Goal: Task Accomplishment & Management: Use online tool/utility

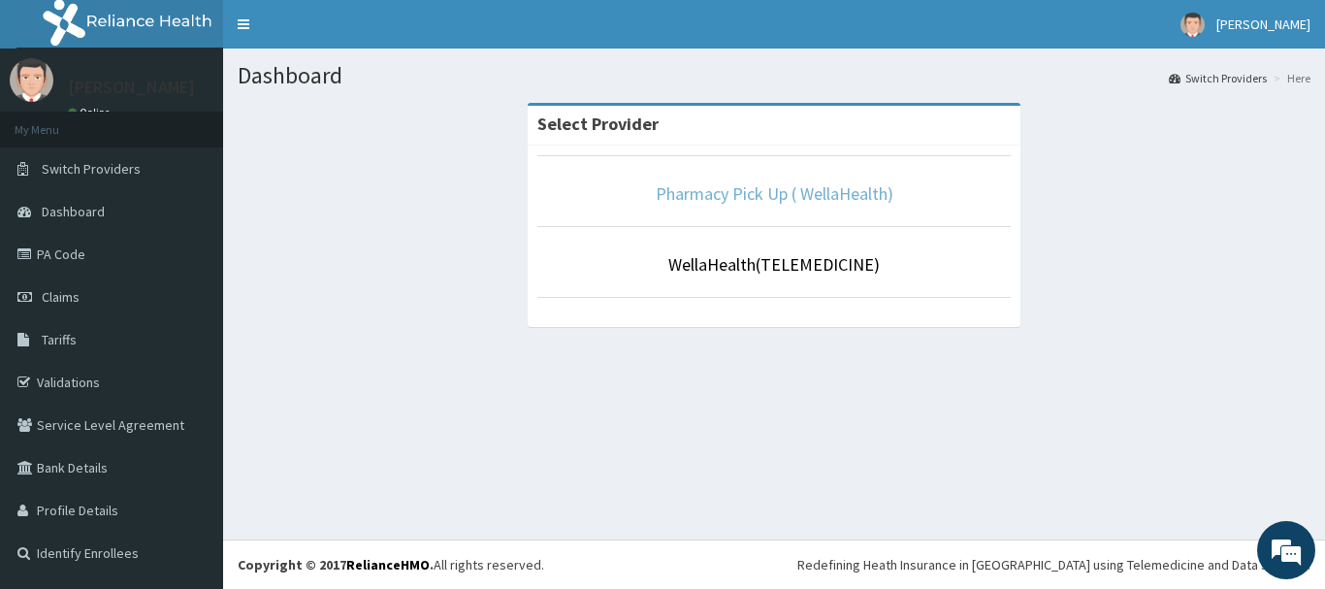
click at [731, 200] on link "Pharmacy Pick Up ( WellaHealth)" at bounding box center [775, 193] width 238 height 22
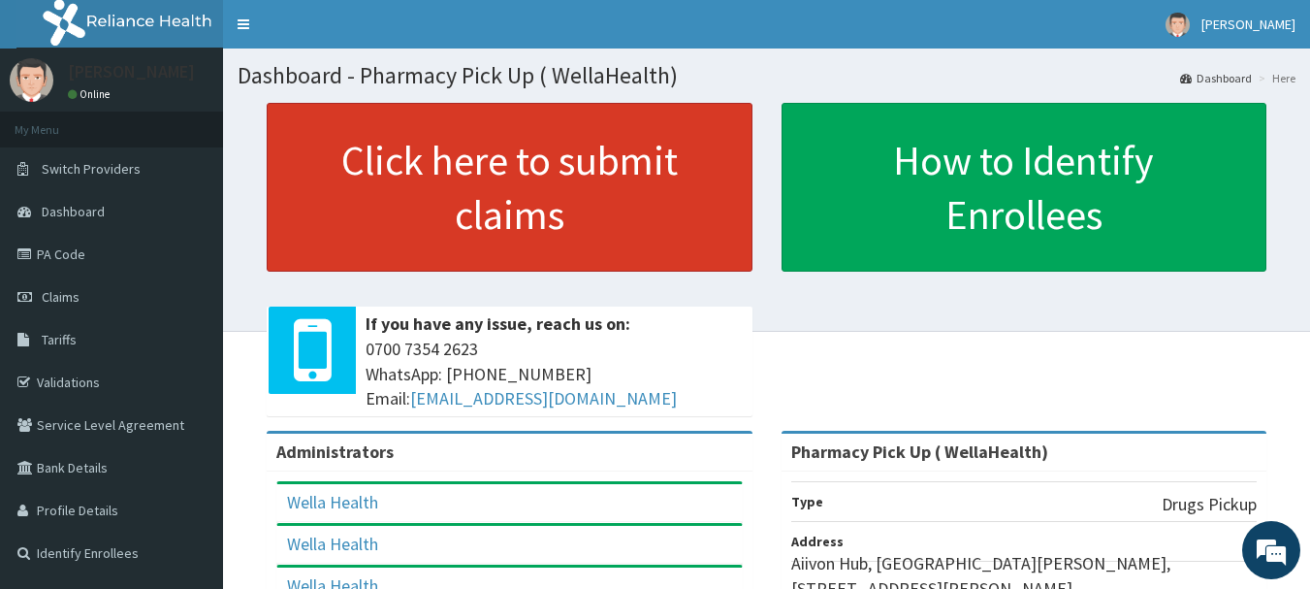
click at [662, 208] on link "Click here to submit claims" at bounding box center [510, 187] width 486 height 169
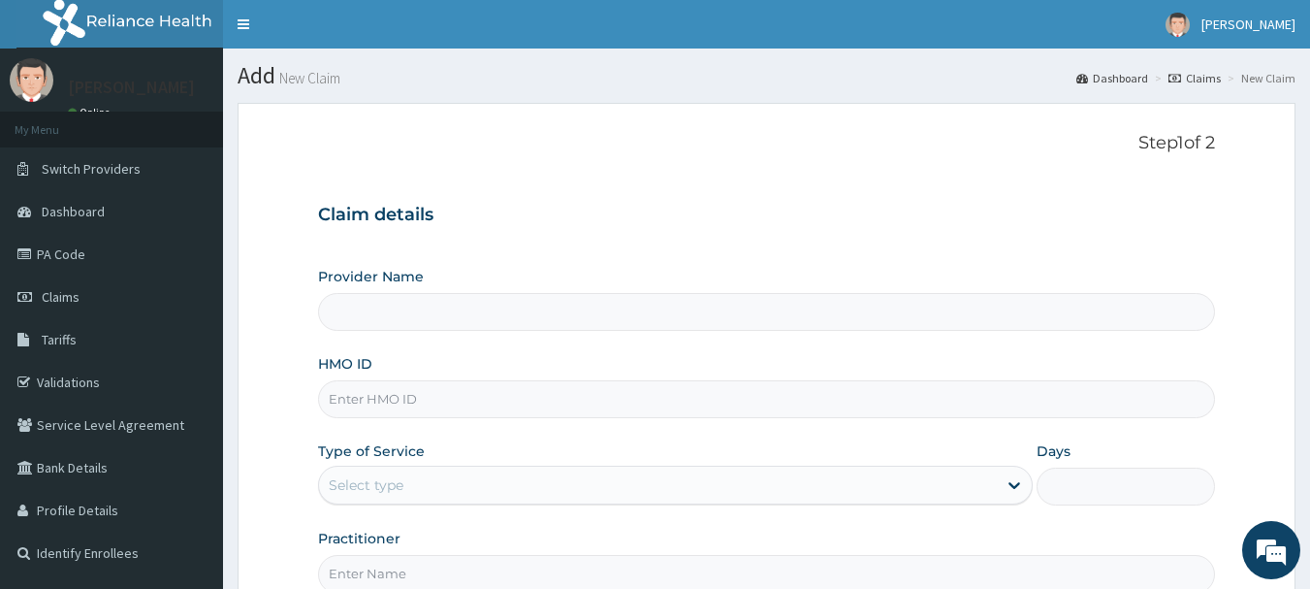
click at [1198, 78] on link "Claims" at bounding box center [1195, 78] width 52 height 16
type input "Pharmacy Pick Up ( WellaHealth)"
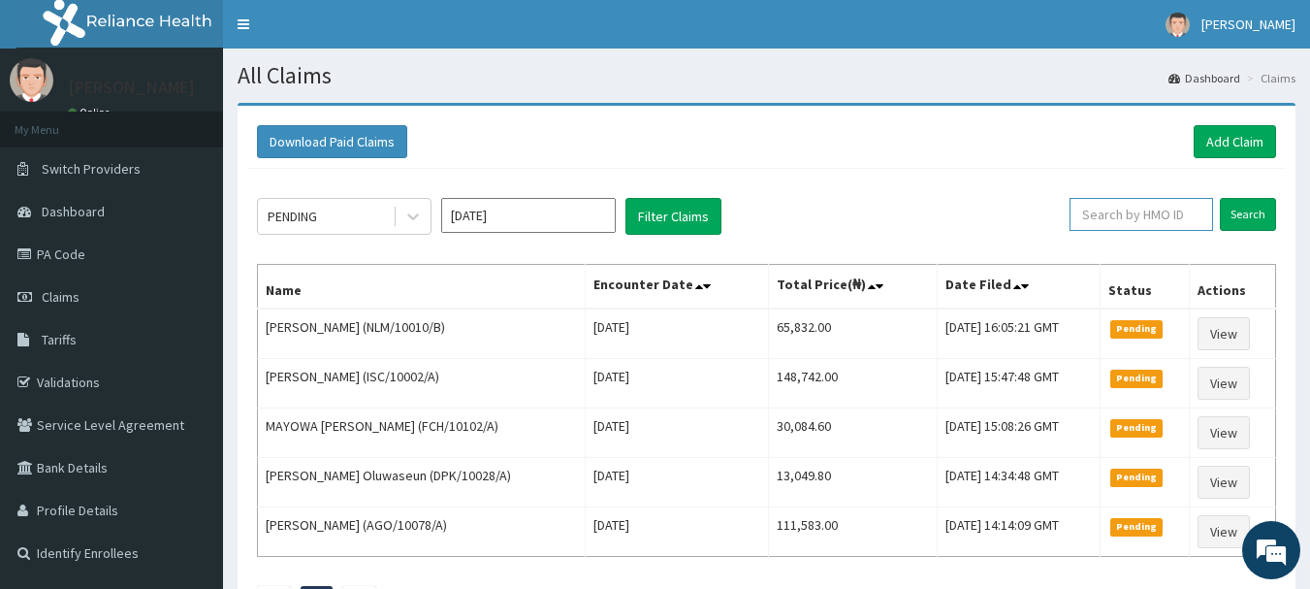
click at [1112, 207] on input "text" at bounding box center [1142, 214] width 144 height 33
paste input "KSB/11309/A"
type input "KSB/11309/A"
click at [1237, 220] on input "Search" at bounding box center [1248, 214] width 56 height 33
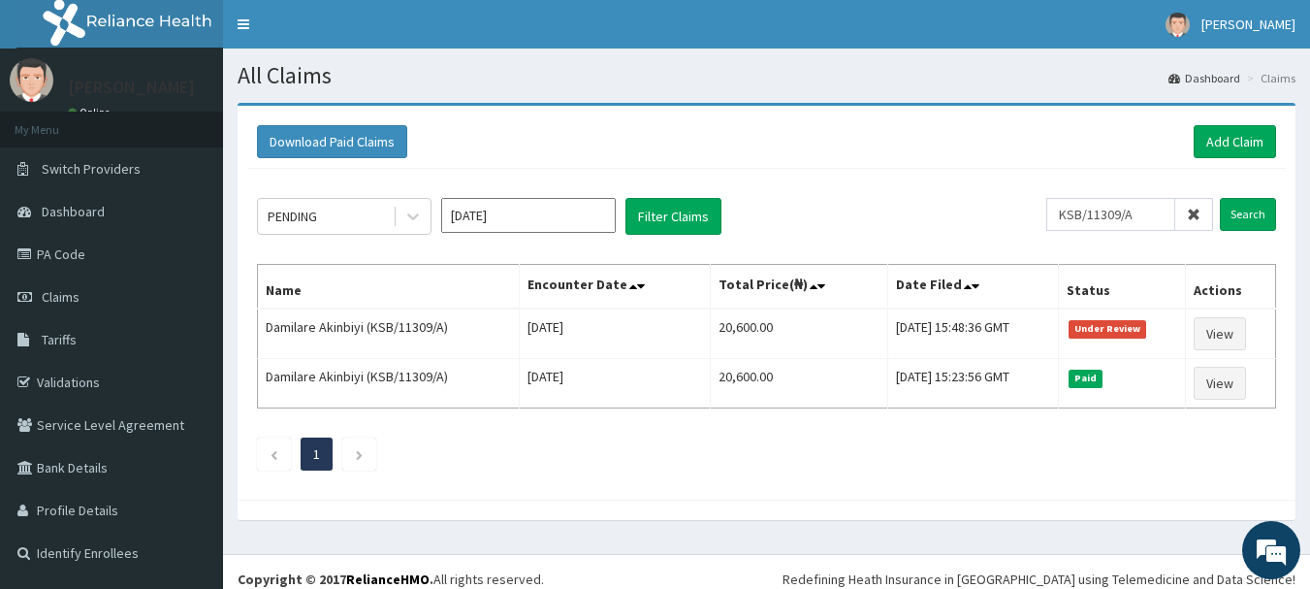
click at [1194, 214] on icon at bounding box center [1194, 215] width 14 height 14
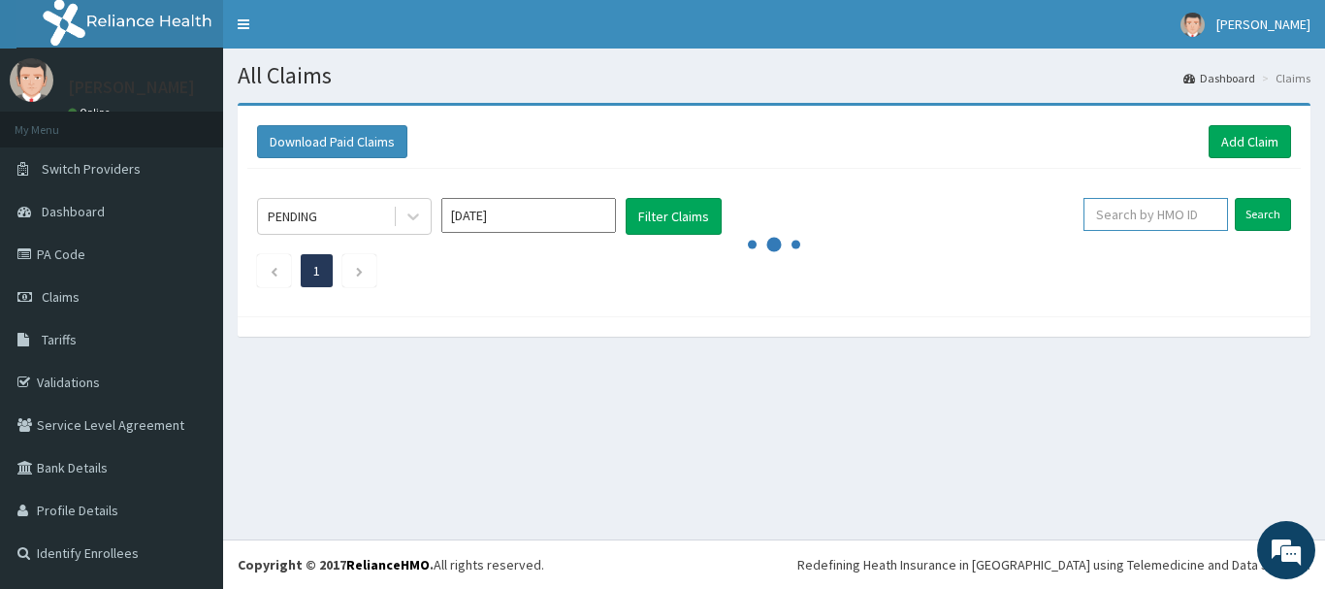
click at [1194, 214] on input "text" at bounding box center [1155, 214] width 145 height 33
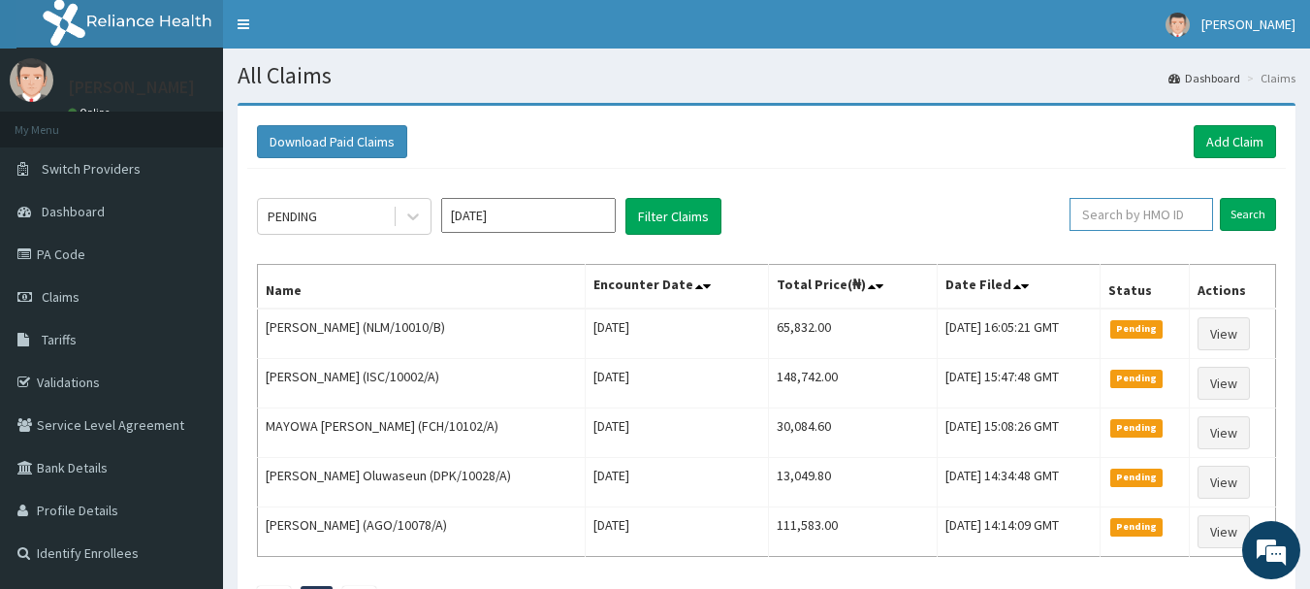
paste input "SGH/10005/A"
type input "SGH/10005/A"
click at [1246, 221] on input "Search" at bounding box center [1248, 214] width 56 height 33
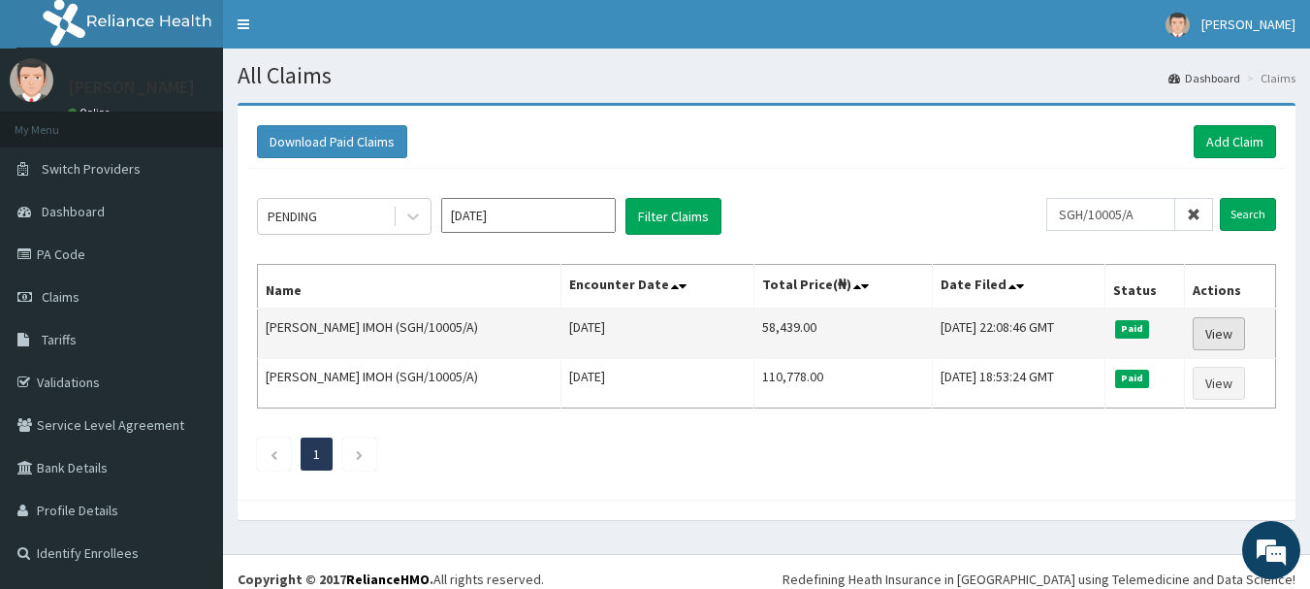
click at [1225, 325] on link "View" at bounding box center [1219, 333] width 52 height 33
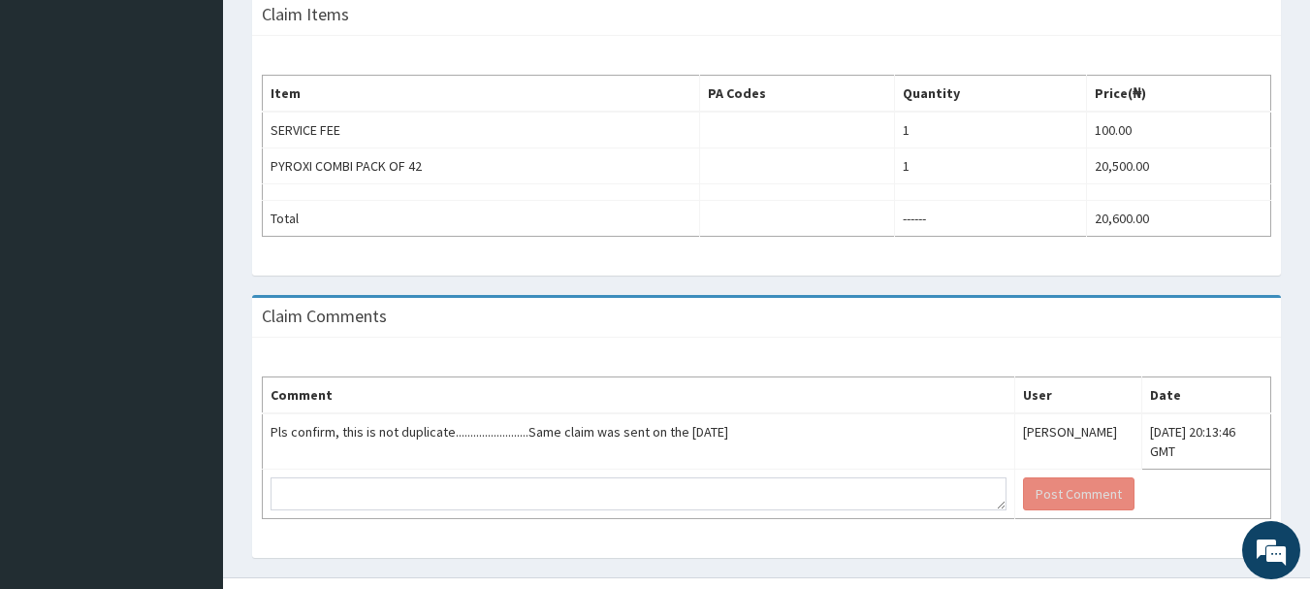
scroll to position [595, 0]
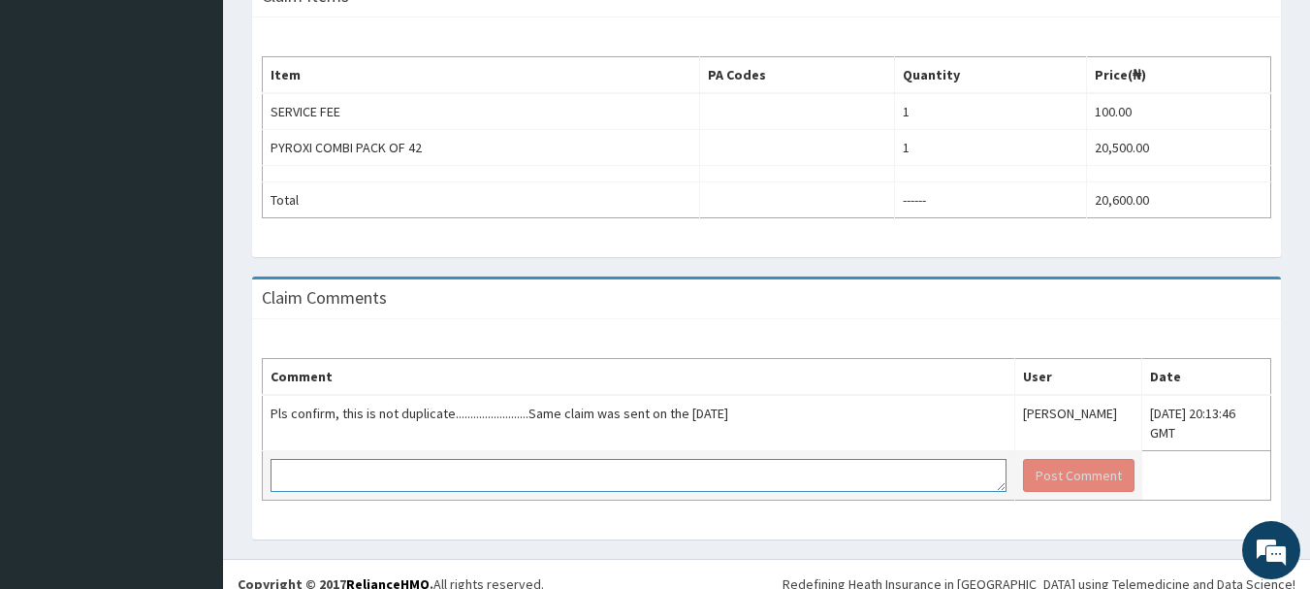
click at [358, 459] on textarea at bounding box center [639, 475] width 736 height 33
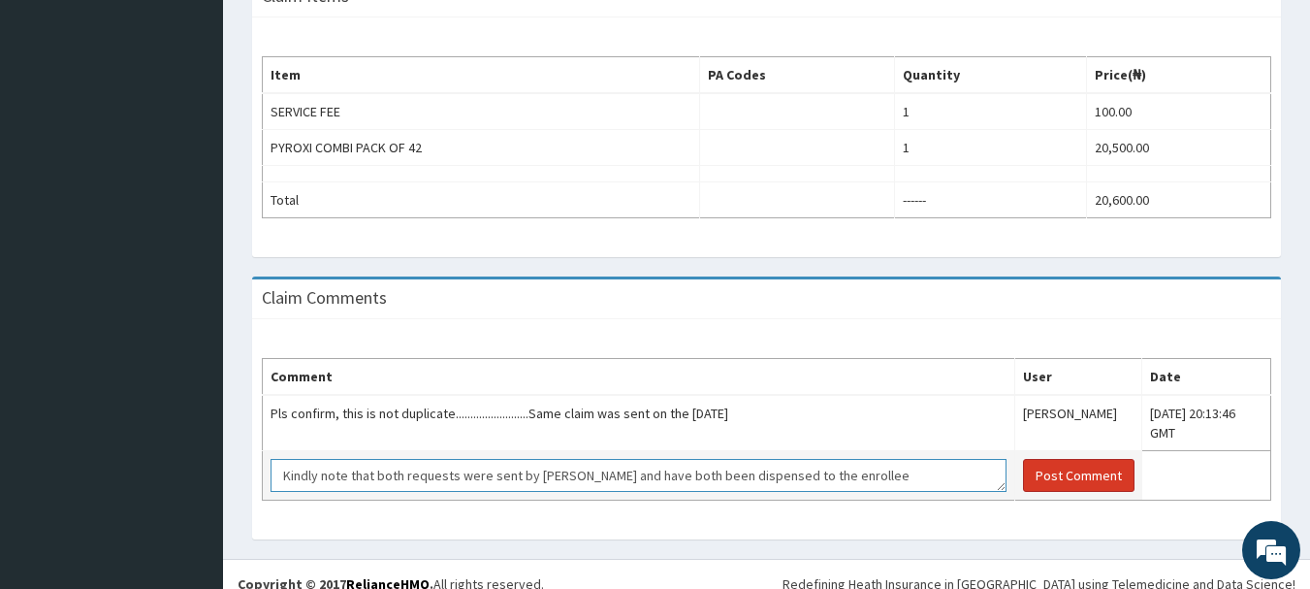
type textarea "Kindly note that both requests were sent by RHMO and have both been dispensed t…"
click at [1023, 459] on button "Post Comment" at bounding box center [1079, 475] width 112 height 33
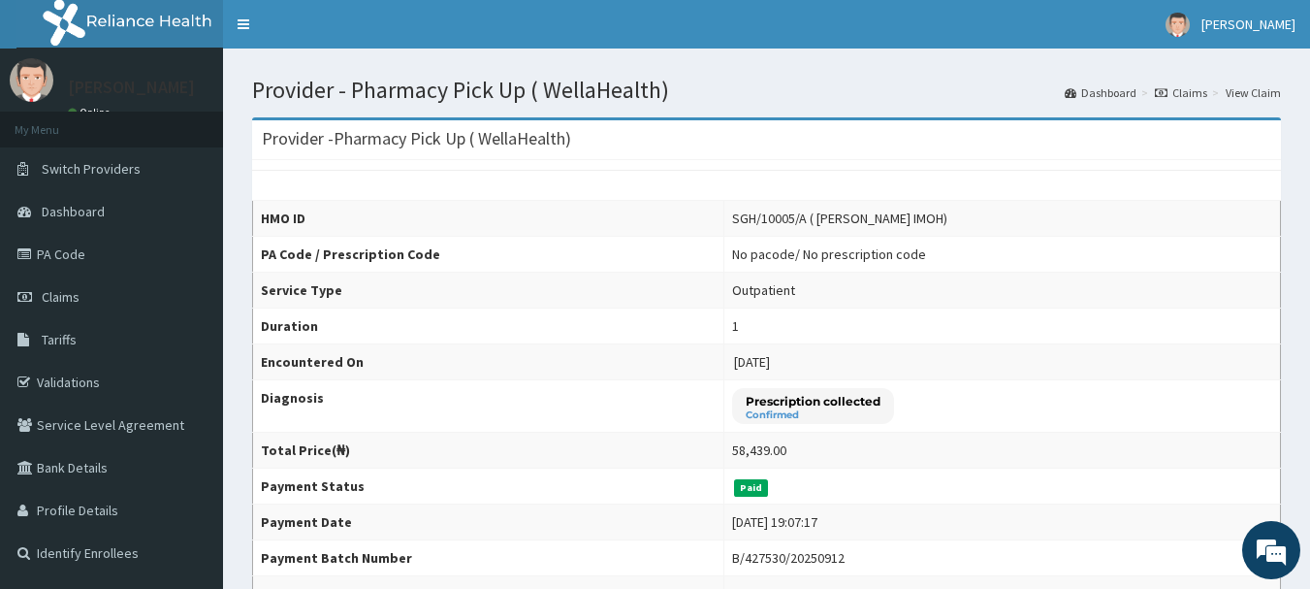
click at [1194, 93] on link "Claims" at bounding box center [1181, 92] width 52 height 16
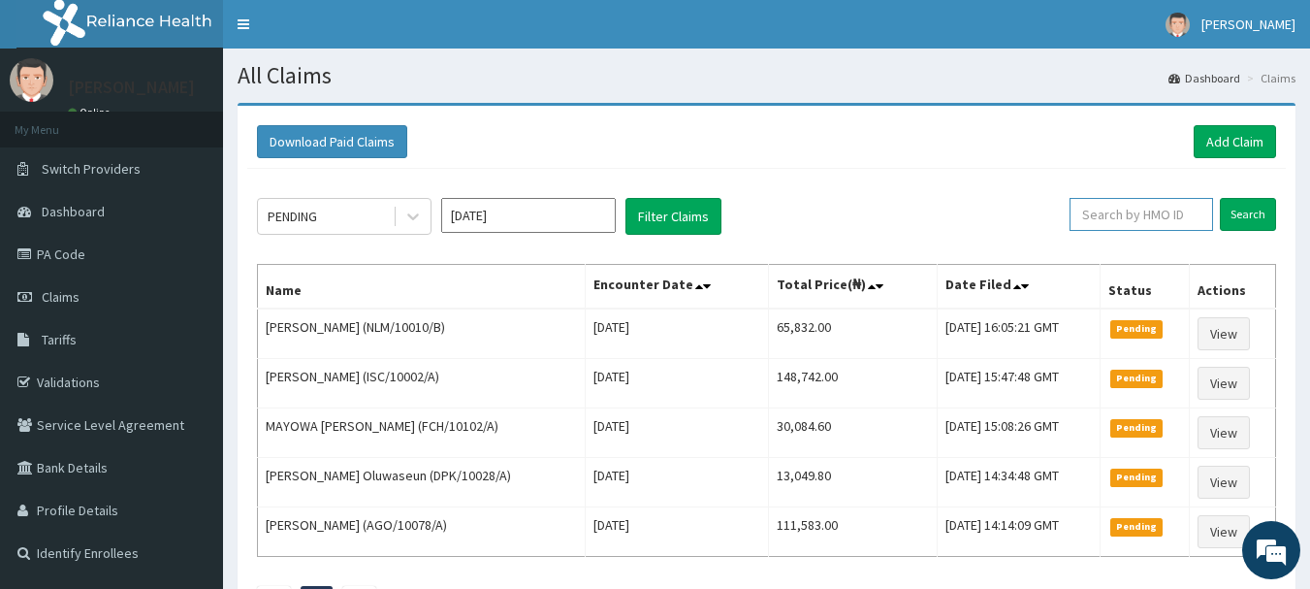
click at [1134, 219] on input "text" at bounding box center [1142, 214] width 144 height 33
paste input "NAM/10001/A"
type input "NAM/10001/A"
click at [1249, 221] on input "Search" at bounding box center [1248, 214] width 56 height 33
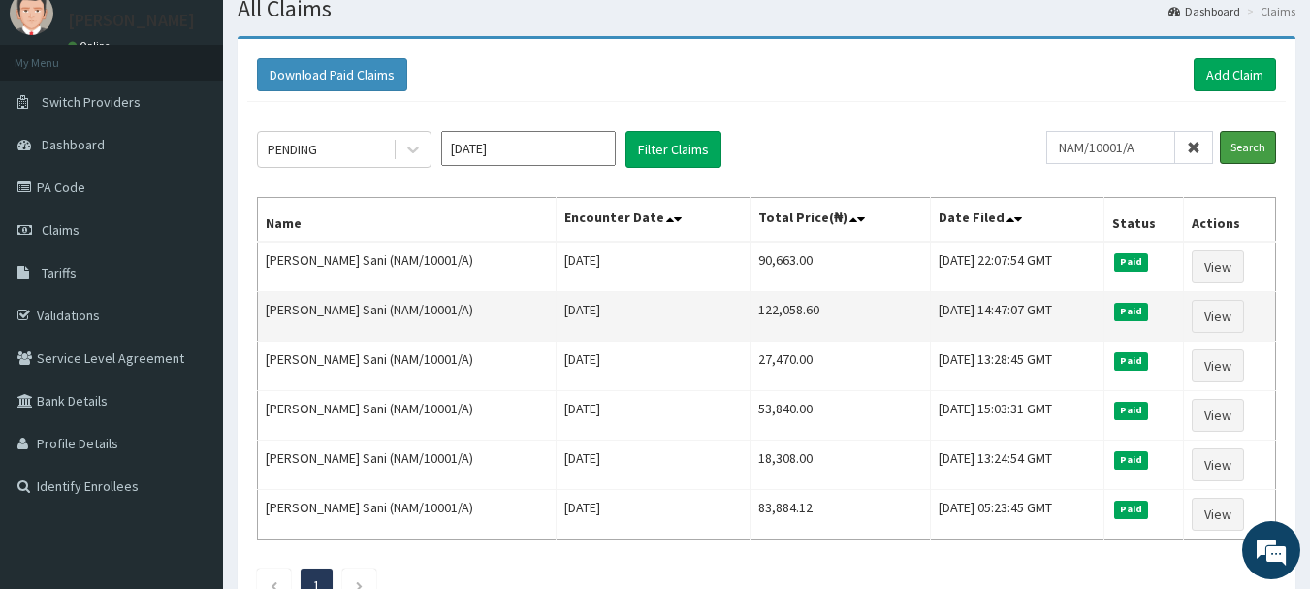
scroll to position [68, 0]
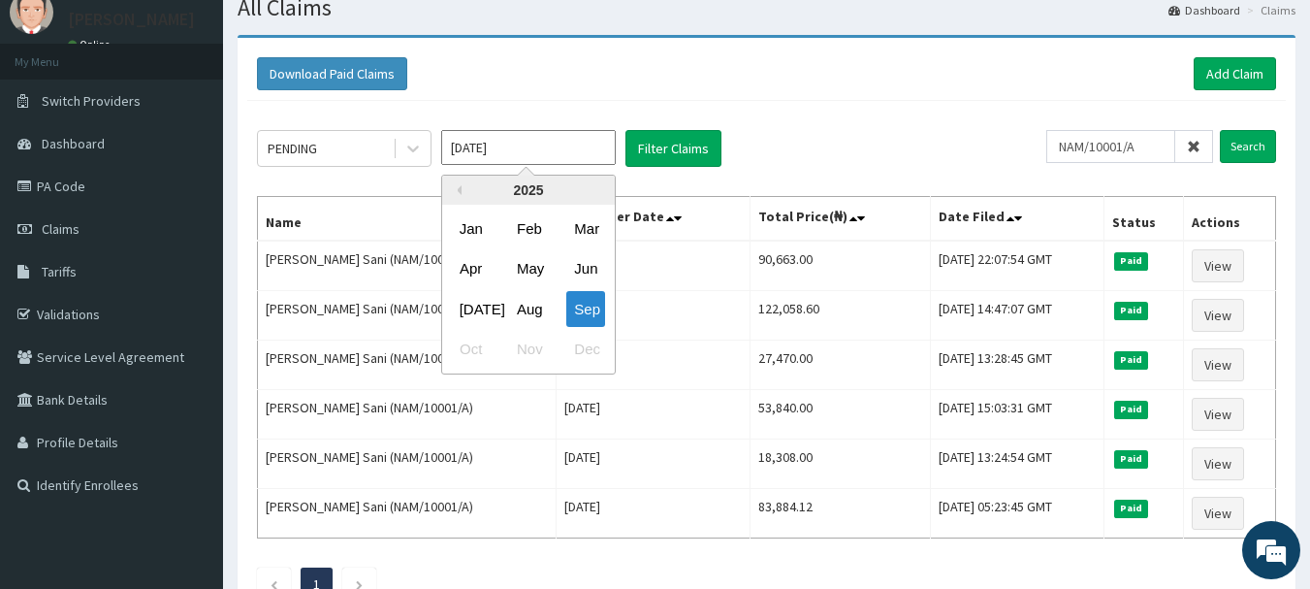
click at [501, 152] on input "Sep 2025" at bounding box center [528, 147] width 175 height 35
click at [469, 310] on div "Jul" at bounding box center [471, 309] width 39 height 36
type input "Jul 2025"
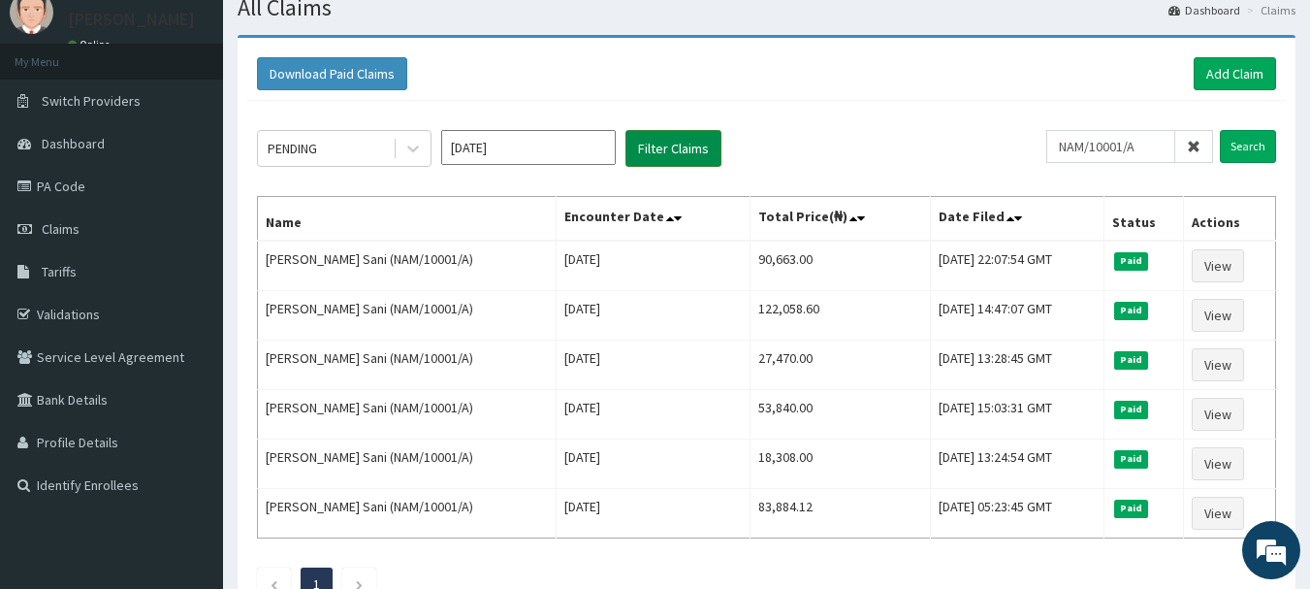
click at [666, 153] on button "Filter Claims" at bounding box center [674, 148] width 96 height 37
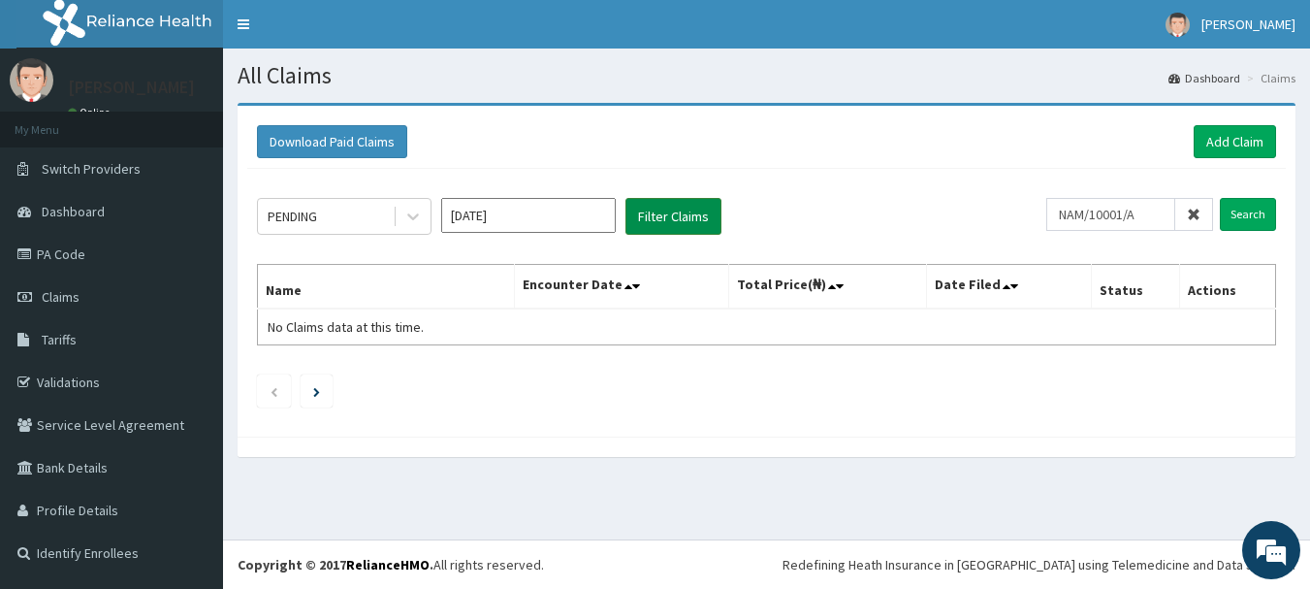
scroll to position [0, 0]
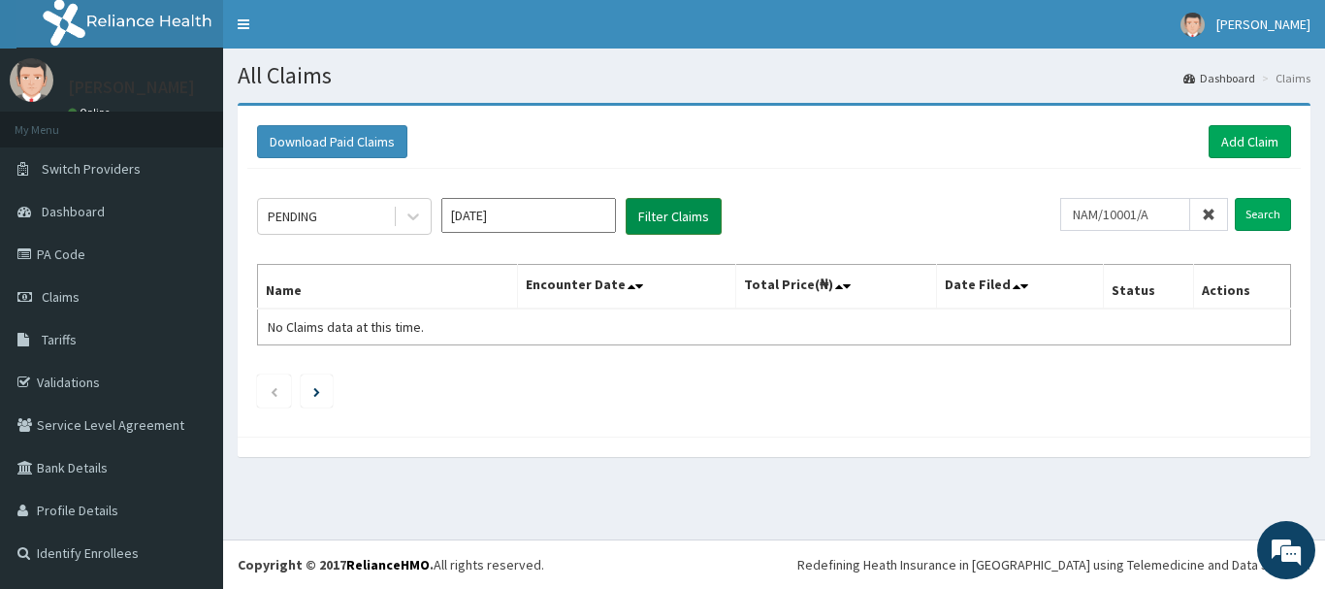
click at [686, 211] on button "Filter Claims" at bounding box center [674, 216] width 96 height 37
click at [1255, 211] on input "Search" at bounding box center [1263, 214] width 56 height 33
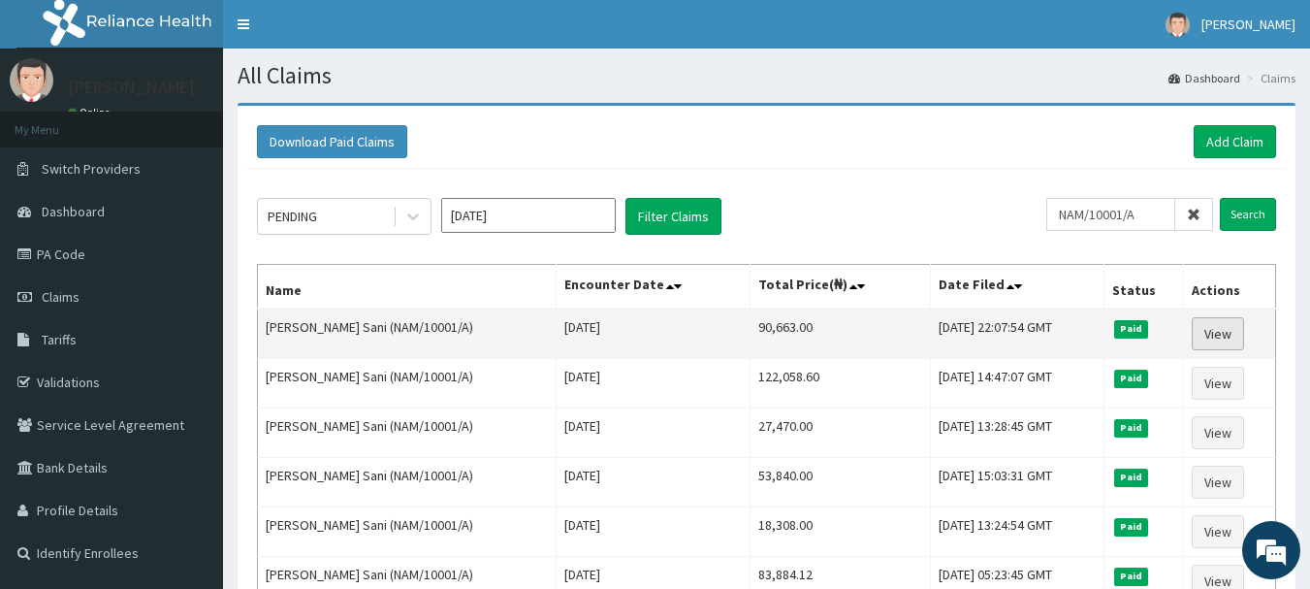
click at [1213, 333] on link "View" at bounding box center [1218, 333] width 52 height 33
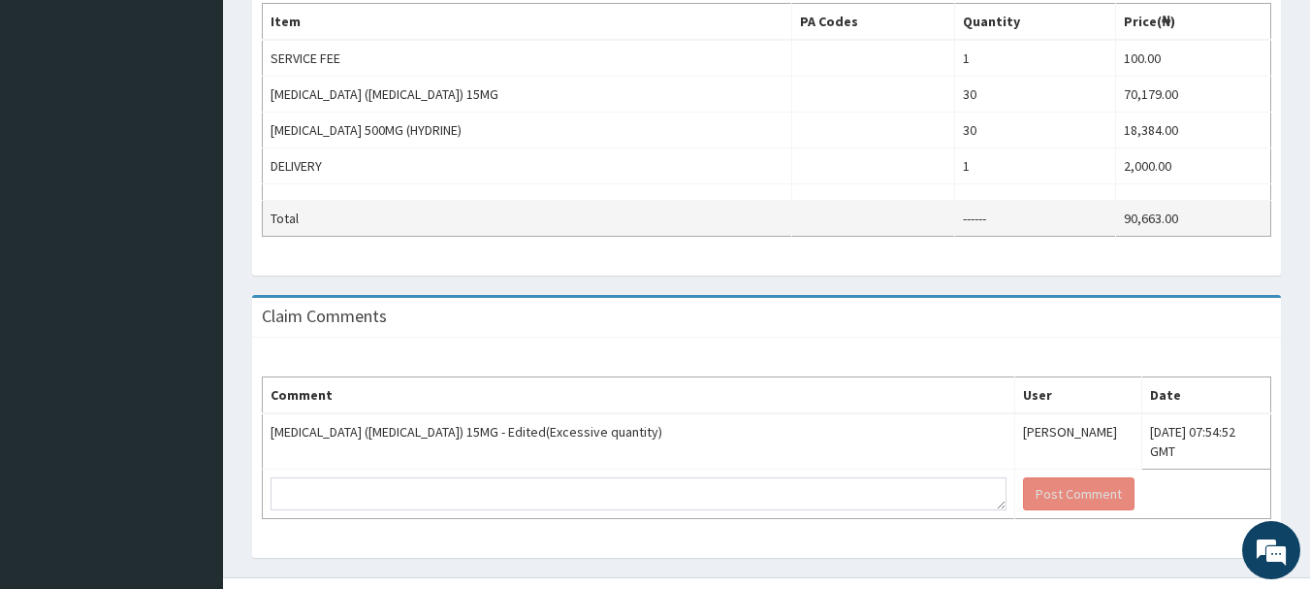
scroll to position [738, 0]
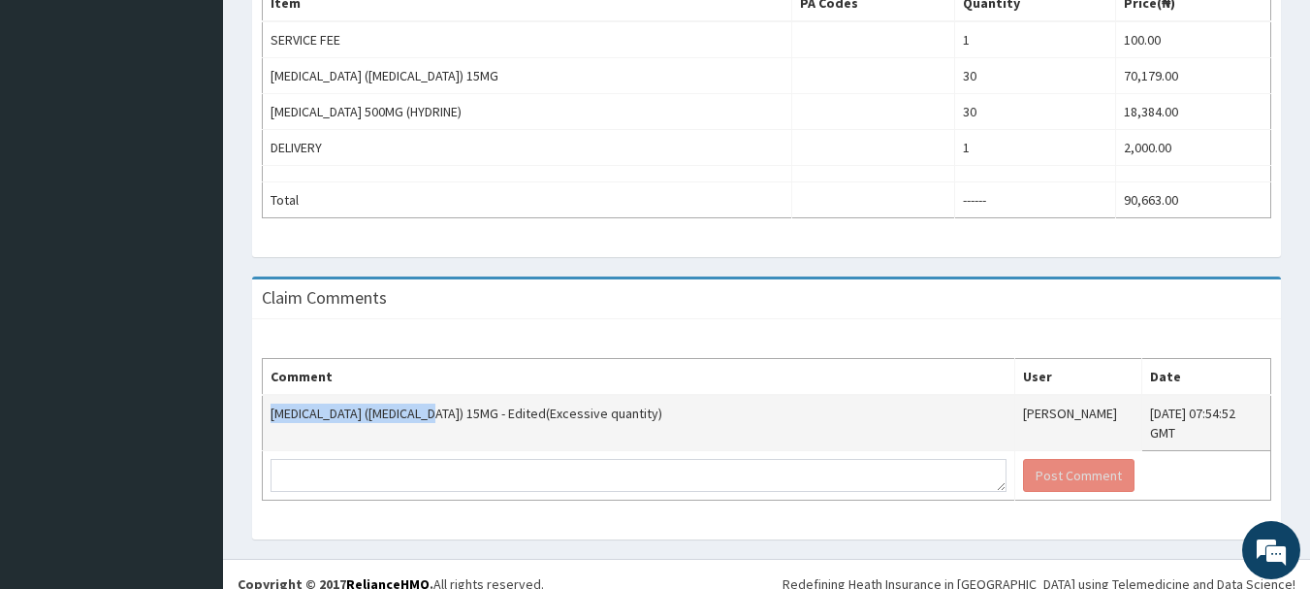
drag, startPoint x: 272, startPoint y: 412, endPoint x: 443, endPoint y: 415, distance: 171.7
click at [443, 415] on td "[MEDICAL_DATA] ([MEDICAL_DATA]) 15MG - Edited(Excessive quantity)" at bounding box center [639, 423] width 753 height 56
copy td "[MEDICAL_DATA] ([MEDICAL_DATA]) 15MG"
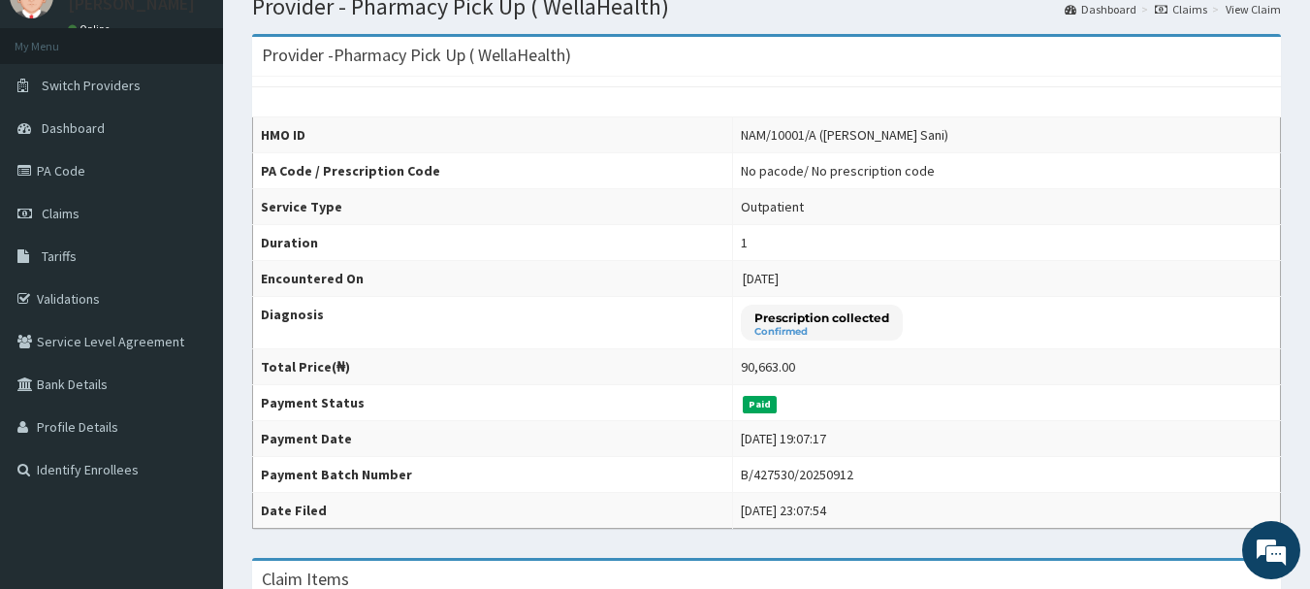
scroll to position [0, 0]
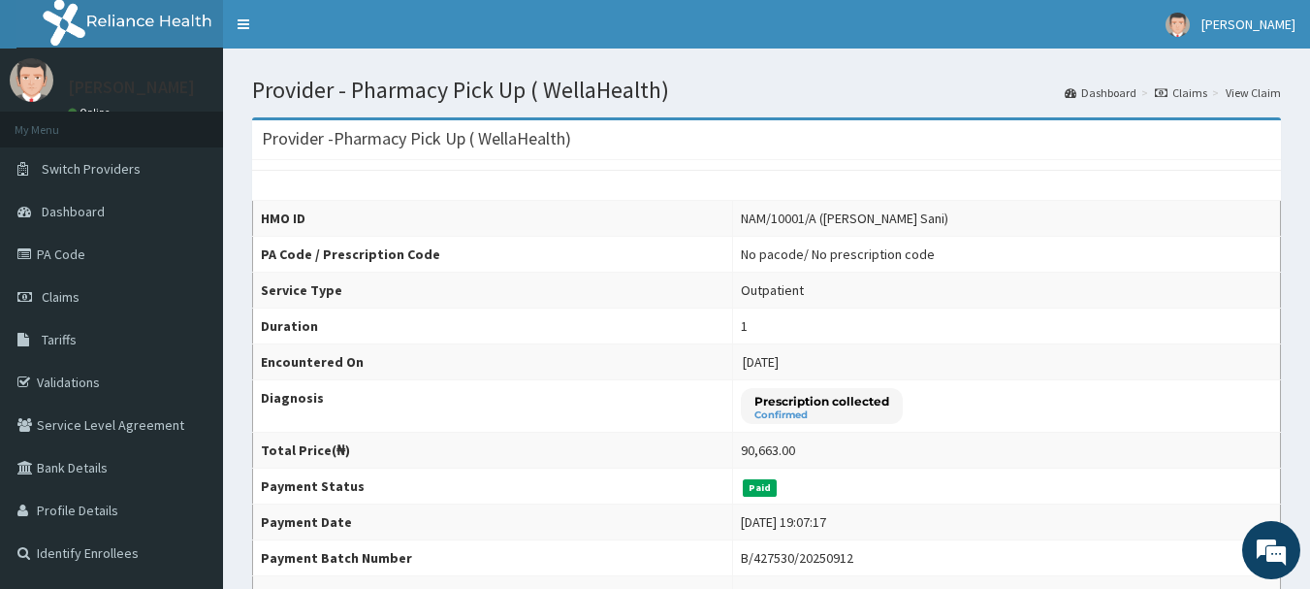
click at [1188, 96] on link "Claims" at bounding box center [1181, 92] width 52 height 16
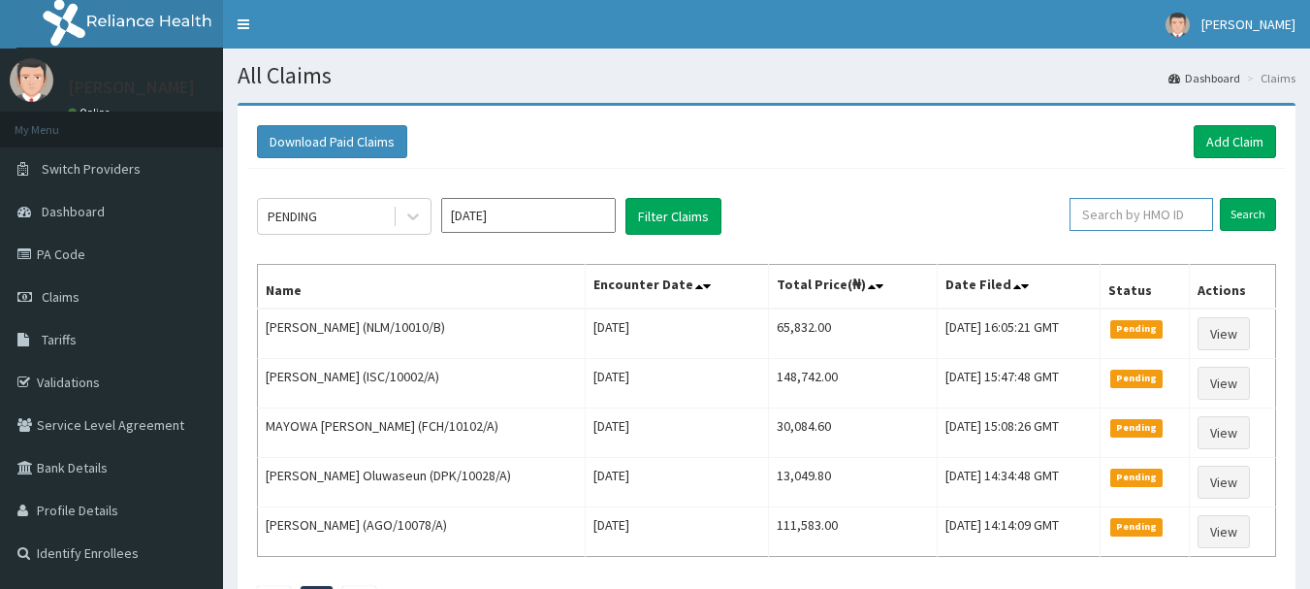
click at [1148, 205] on input "text" at bounding box center [1142, 214] width 144 height 33
paste input "LTR/10166/A"
type input "LTR/10166/A"
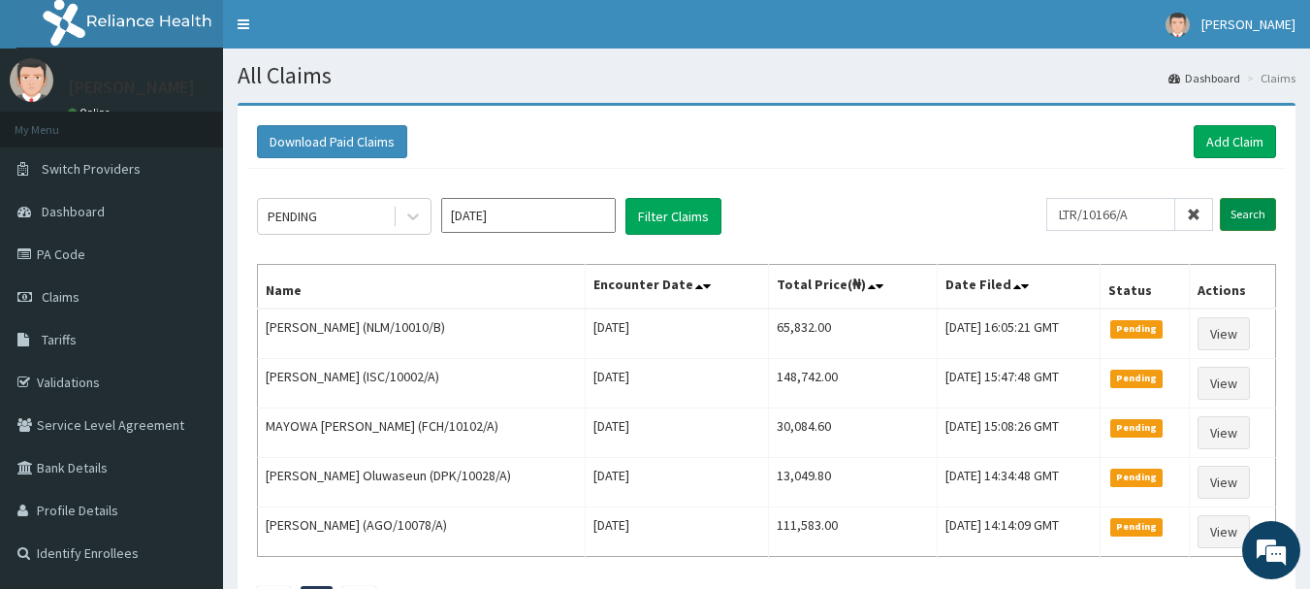
click at [1263, 209] on input "Search" at bounding box center [1248, 214] width 56 height 33
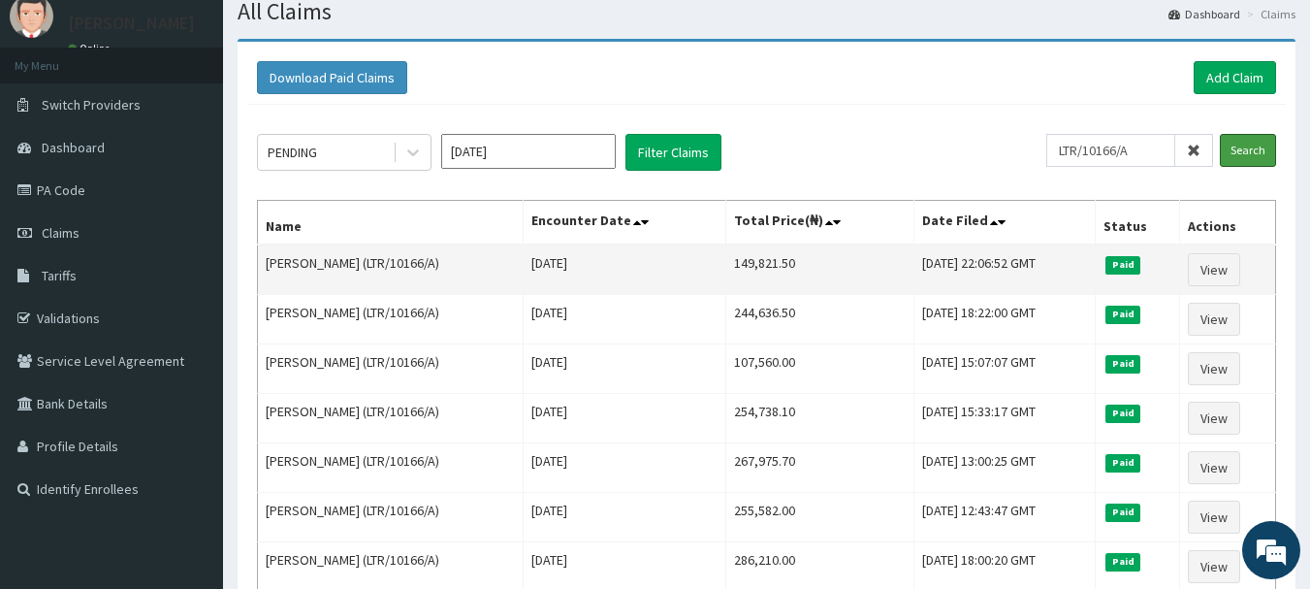
scroll to position [67, 0]
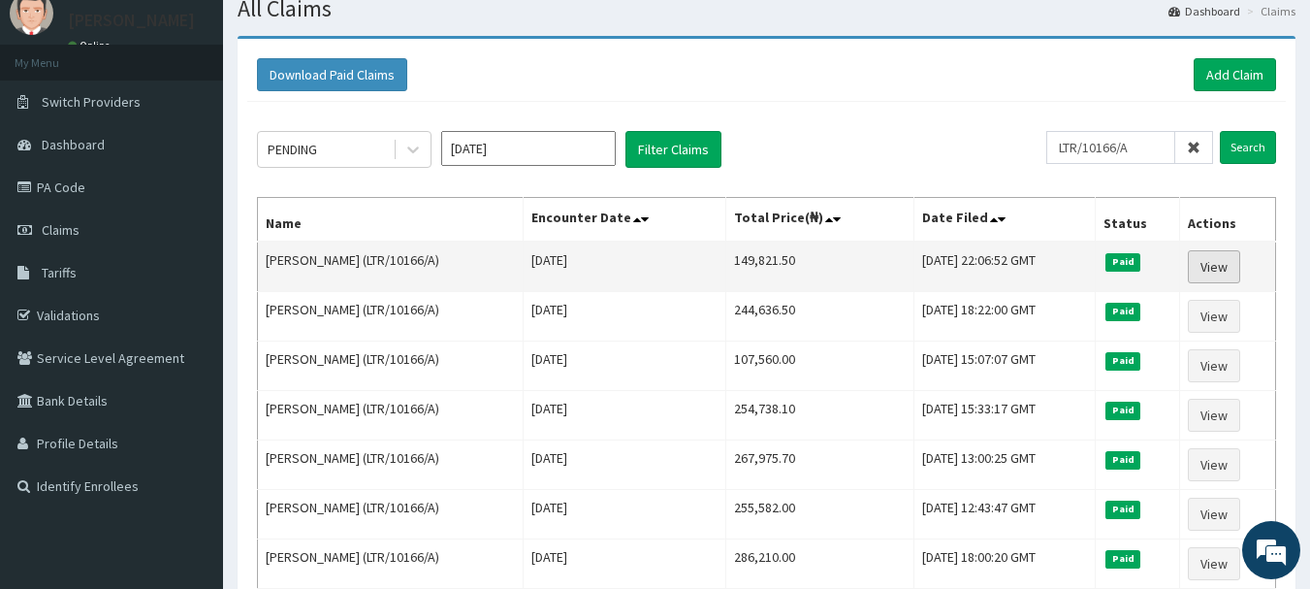
click at [1220, 260] on link "View" at bounding box center [1214, 266] width 52 height 33
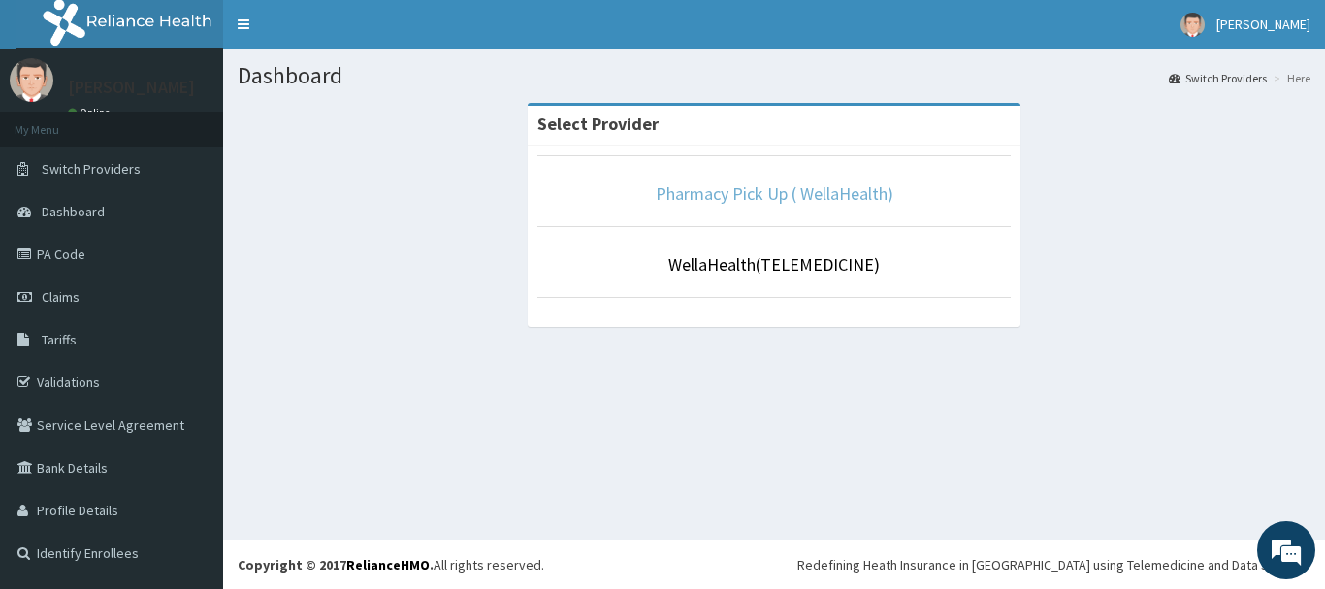
click at [748, 200] on link "Pharmacy Pick Up ( WellaHealth)" at bounding box center [775, 193] width 238 height 22
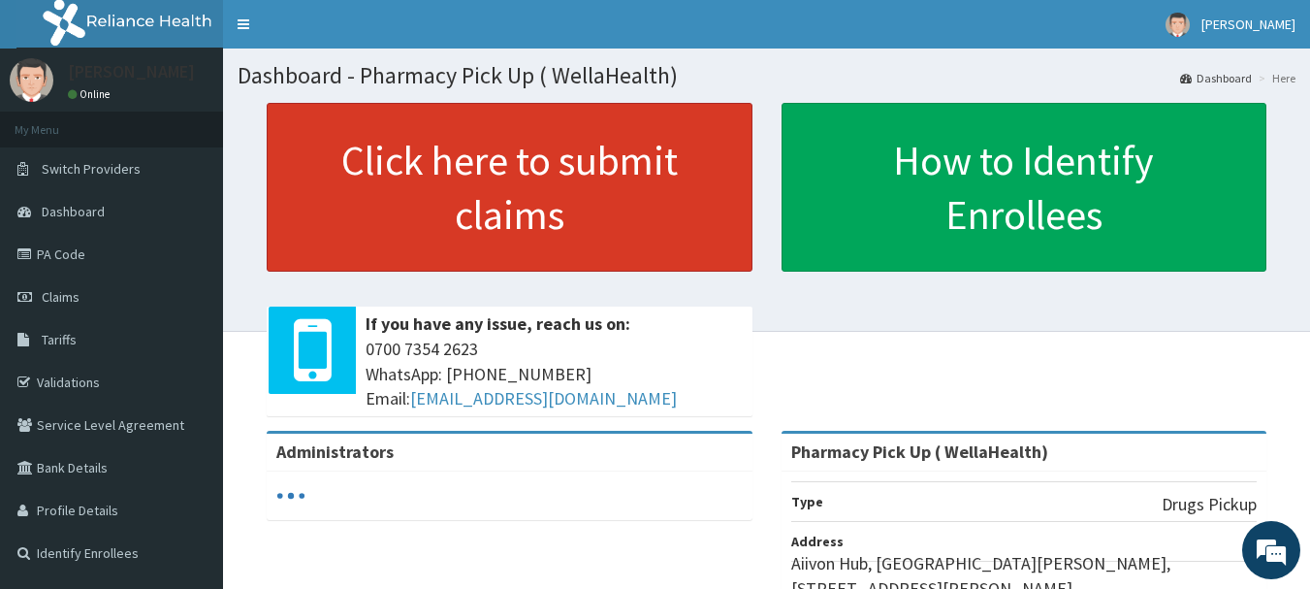
click at [602, 182] on link "Click here to submit claims" at bounding box center [510, 187] width 486 height 169
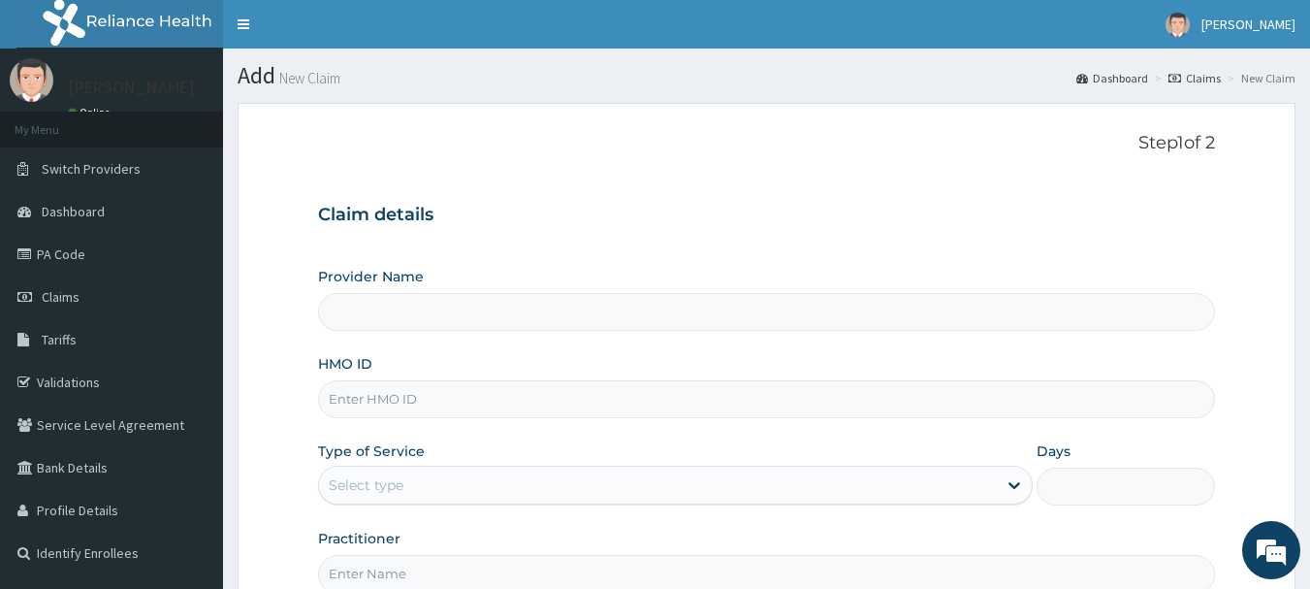
type input "Pharmacy Pick Up ( WellaHealth)"
click at [1201, 79] on link "Claims" at bounding box center [1195, 78] width 52 height 16
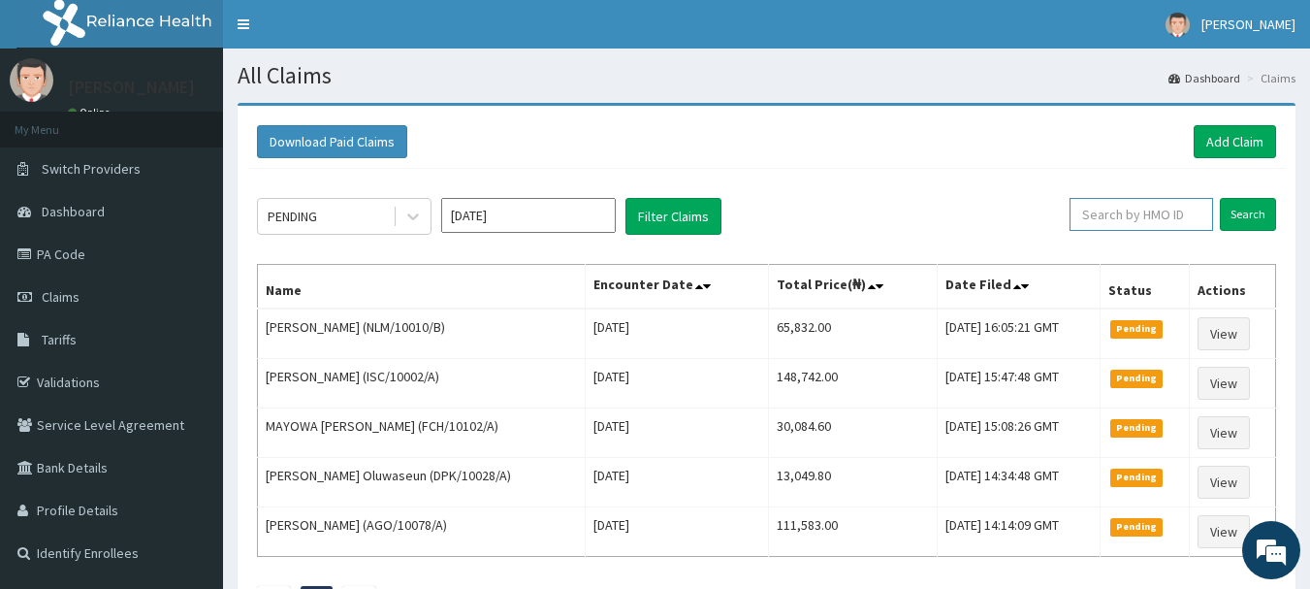
click at [1141, 209] on input "text" at bounding box center [1142, 214] width 144 height 33
paste input "LTR/10166/A"
type input "LTR/10166/A"
click at [1237, 217] on input "Search" at bounding box center [1248, 214] width 56 height 33
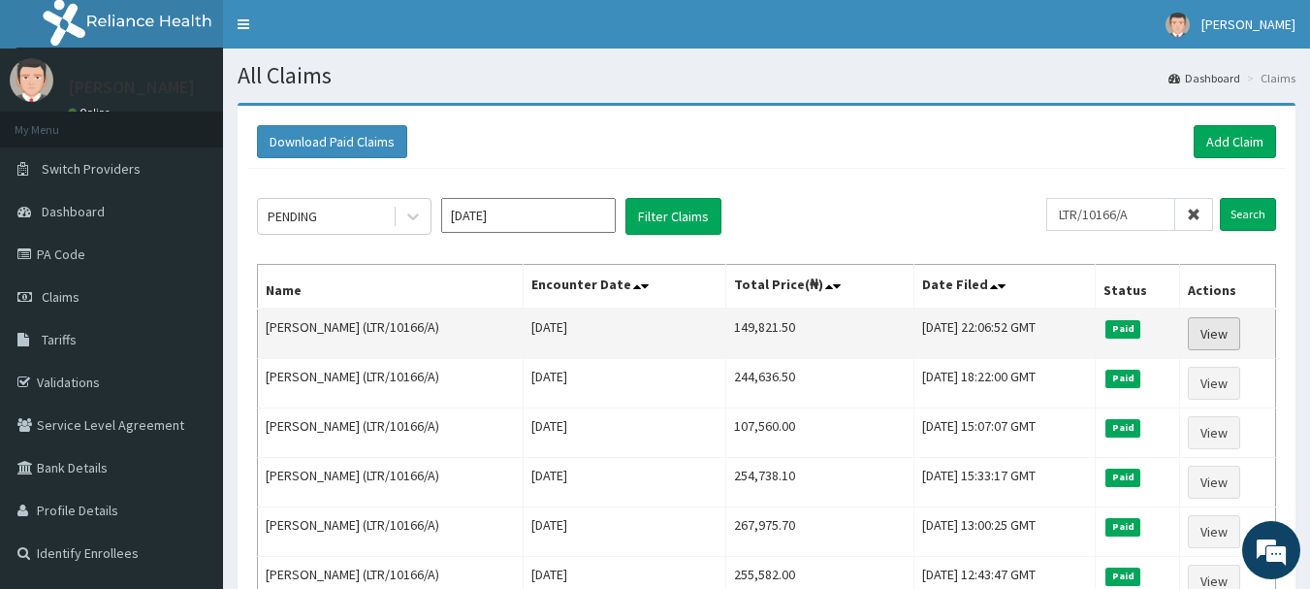
click at [1220, 332] on link "View" at bounding box center [1214, 333] width 52 height 33
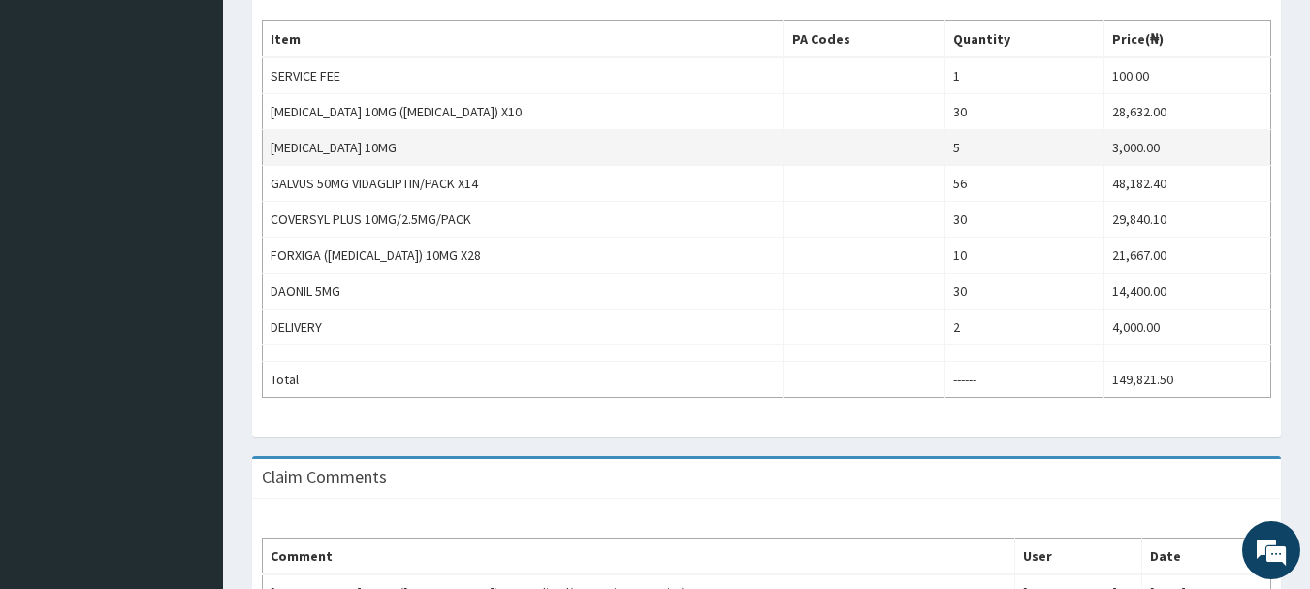
scroll to position [882, 0]
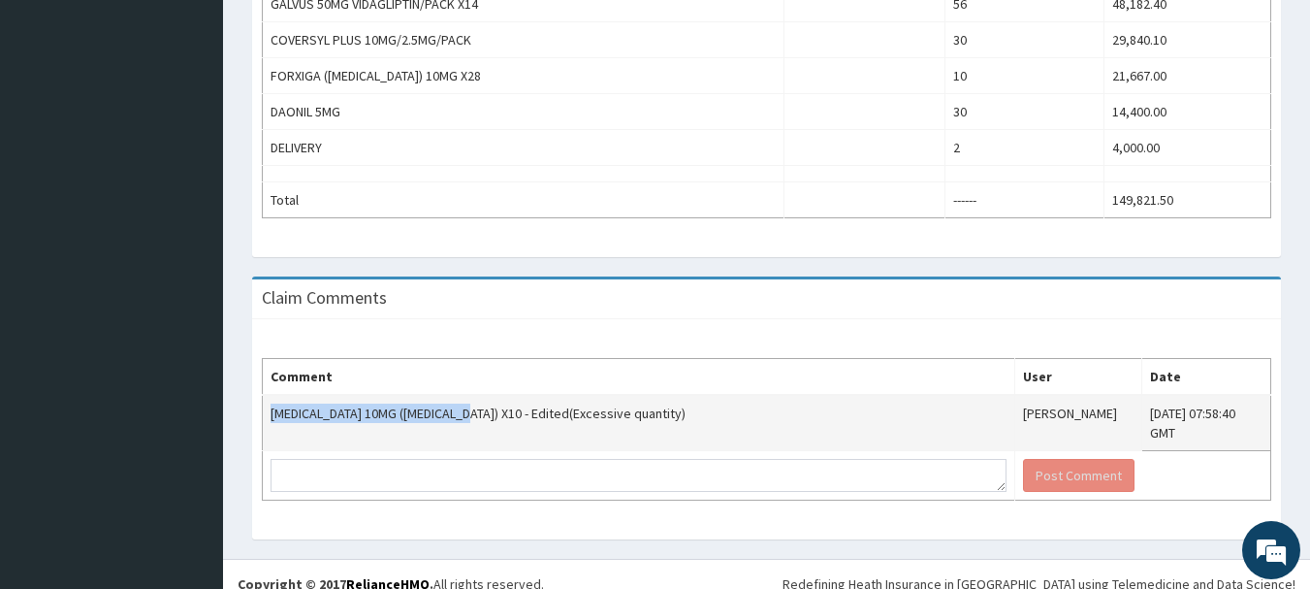
drag, startPoint x: 271, startPoint y: 408, endPoint x: 469, endPoint y: 407, distance: 197.9
click at [469, 407] on td "ATORVASTATIN 10MG (LIPITOR) X10 - Edited(Excessive quantity)" at bounding box center [639, 423] width 753 height 56
copy td "ATORVASTATIN 10MG (LIPITOR) X10"
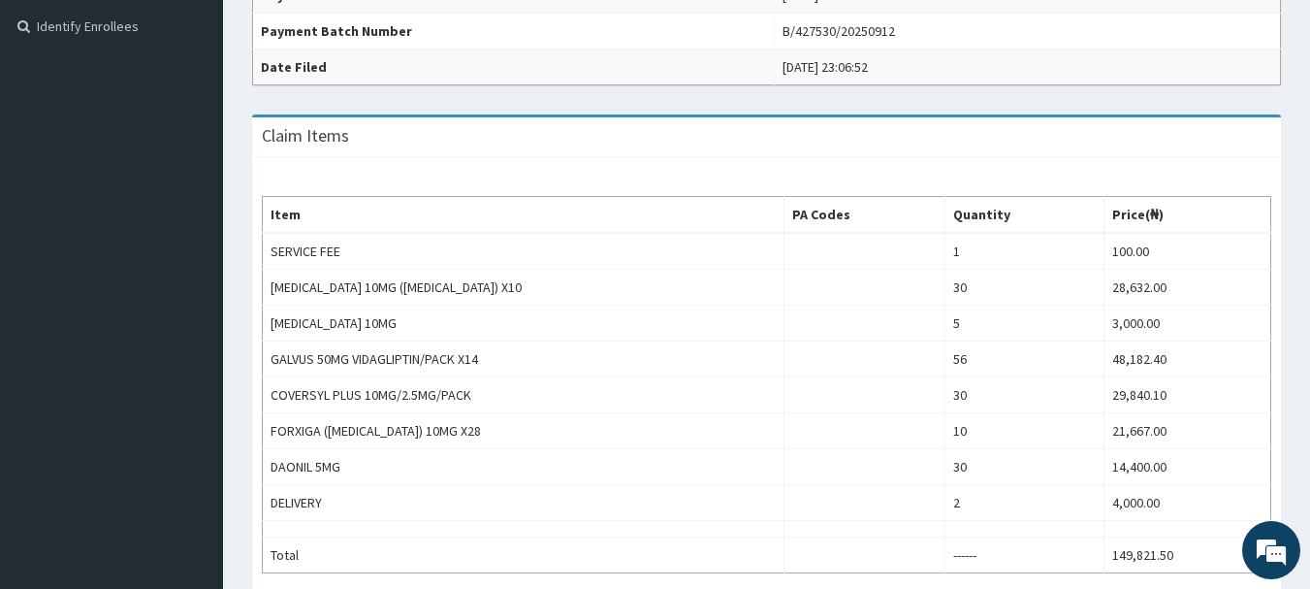
scroll to position [0, 0]
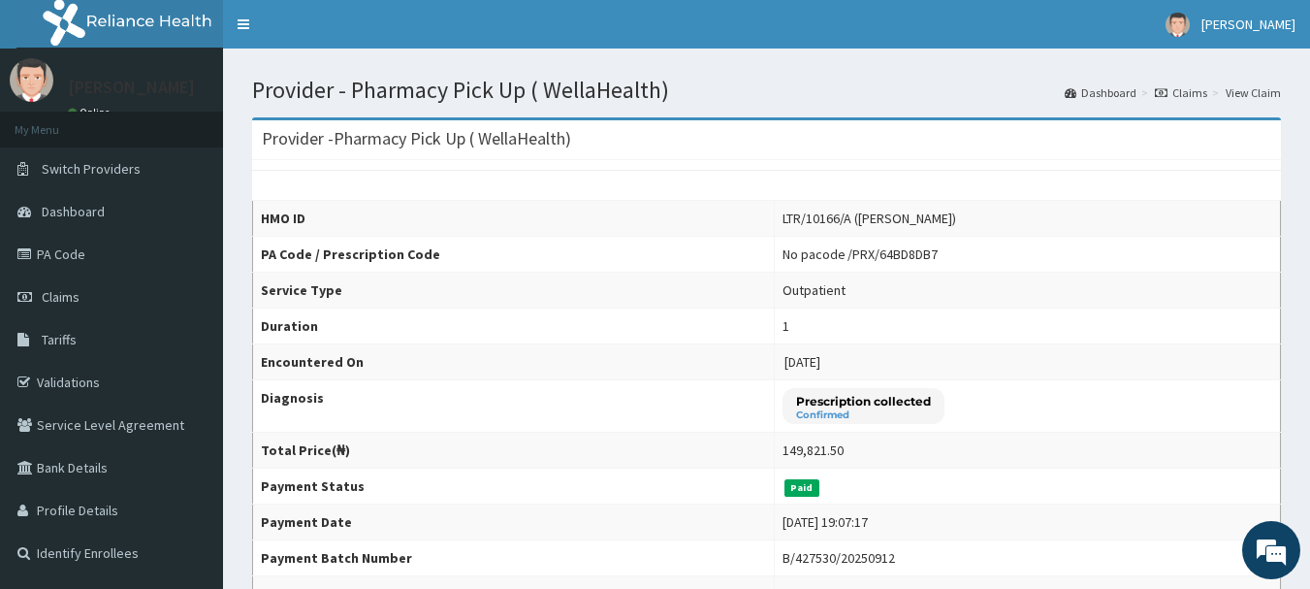
click at [1194, 90] on link "Claims" at bounding box center [1181, 92] width 52 height 16
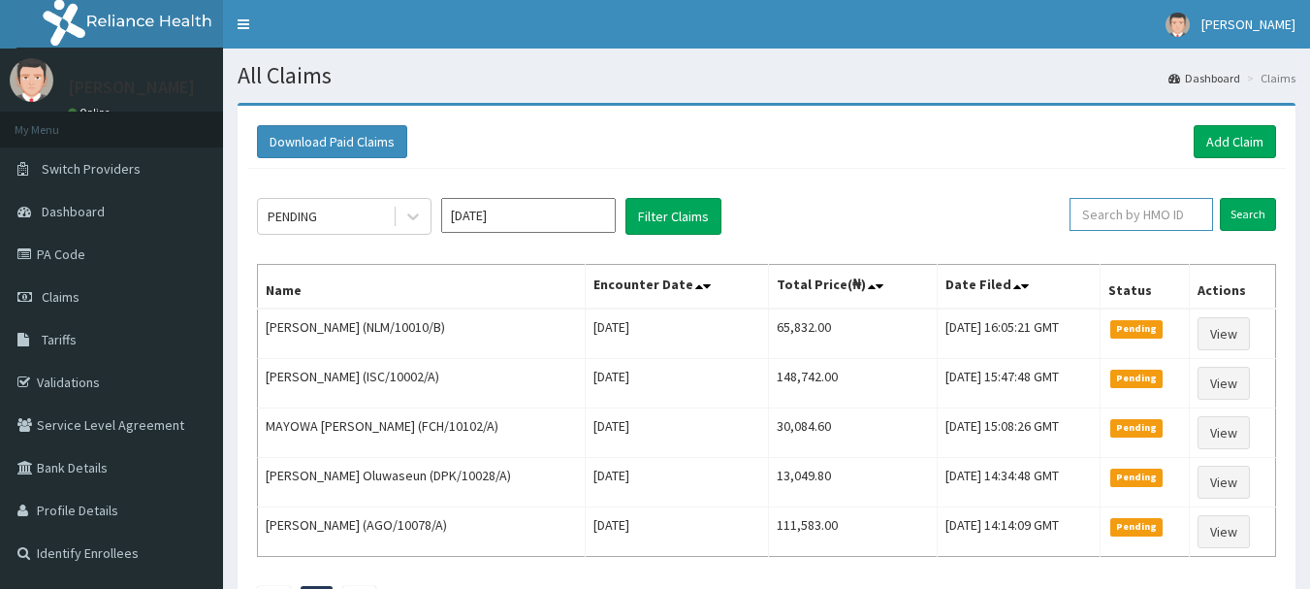
click at [1107, 213] on input "text" at bounding box center [1142, 214] width 144 height 33
paste input "GAC/10029/B"
type input "GAC/10029/B"
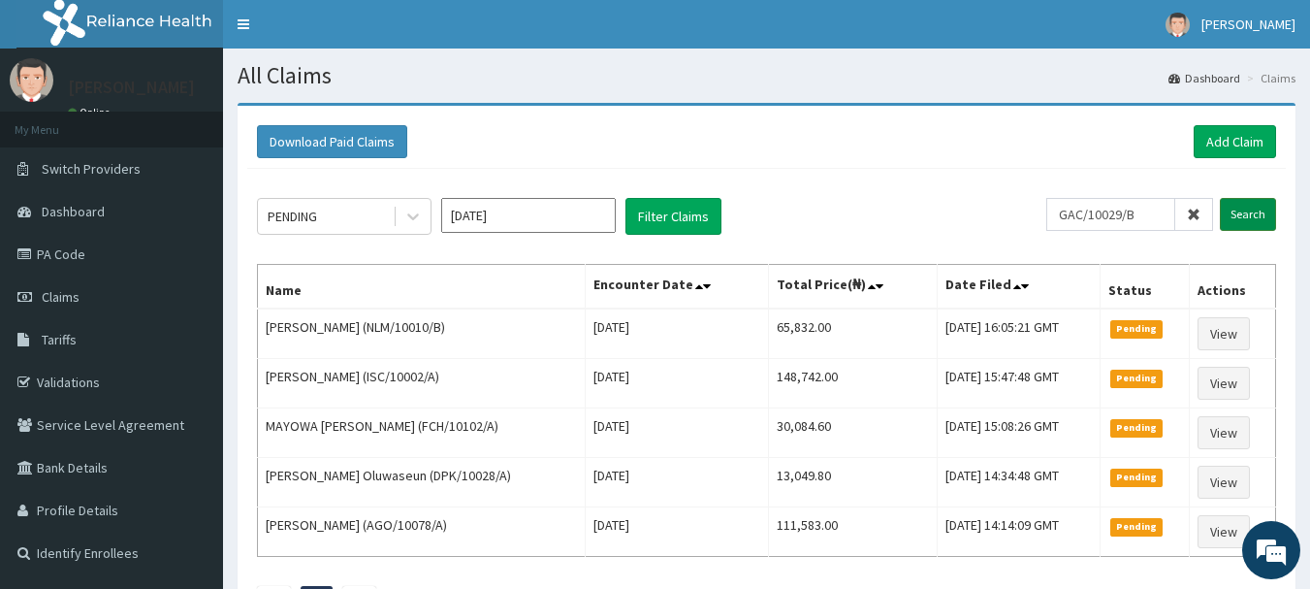
click at [1249, 221] on input "Search" at bounding box center [1248, 214] width 56 height 33
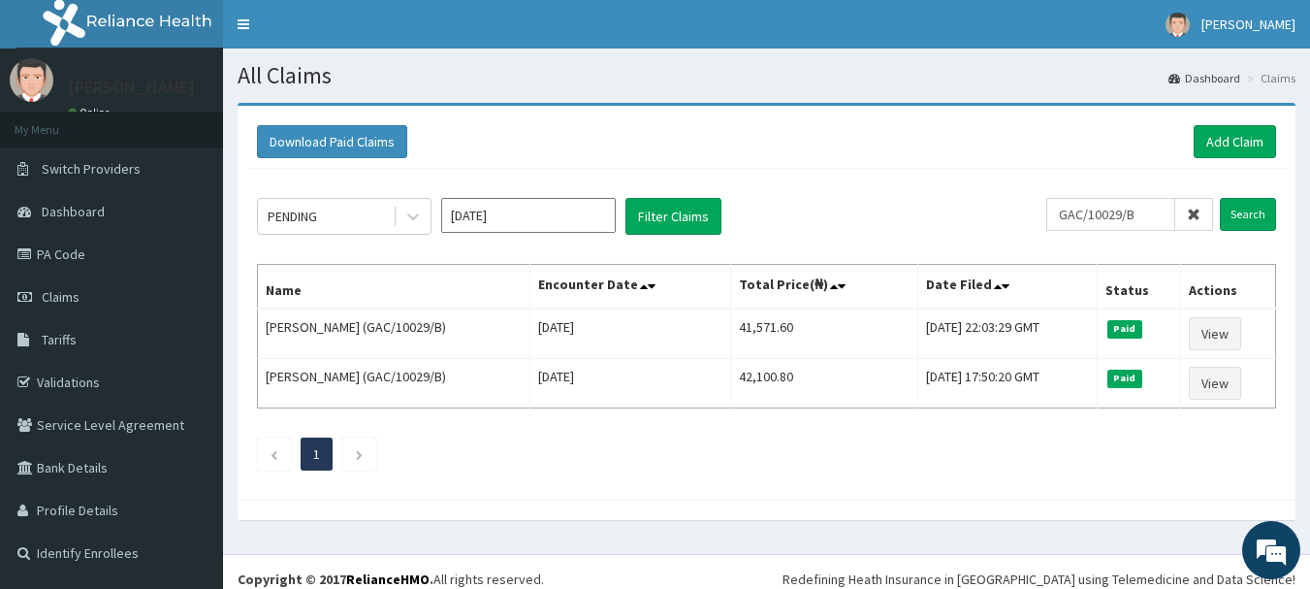
click at [1197, 216] on icon at bounding box center [1194, 215] width 14 height 14
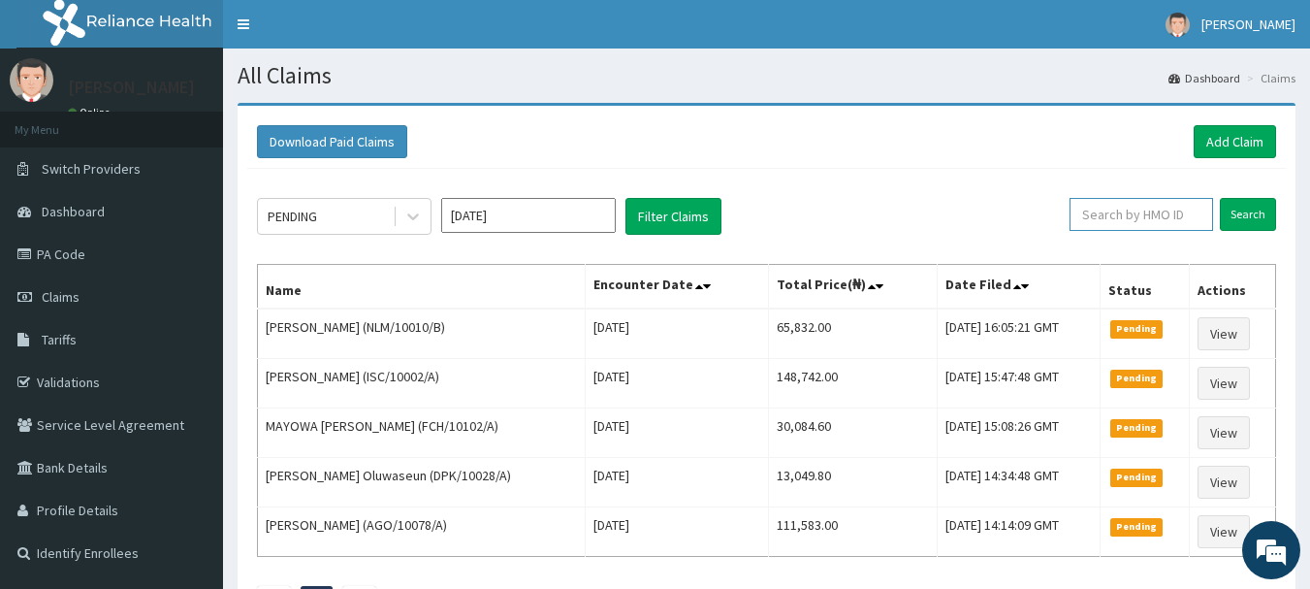
click at [1197, 216] on input "text" at bounding box center [1142, 214] width 144 height 33
paste input "ALS/10120/A"
type input "ALS/10120/A"
click at [1247, 216] on input "Search" at bounding box center [1248, 214] width 56 height 33
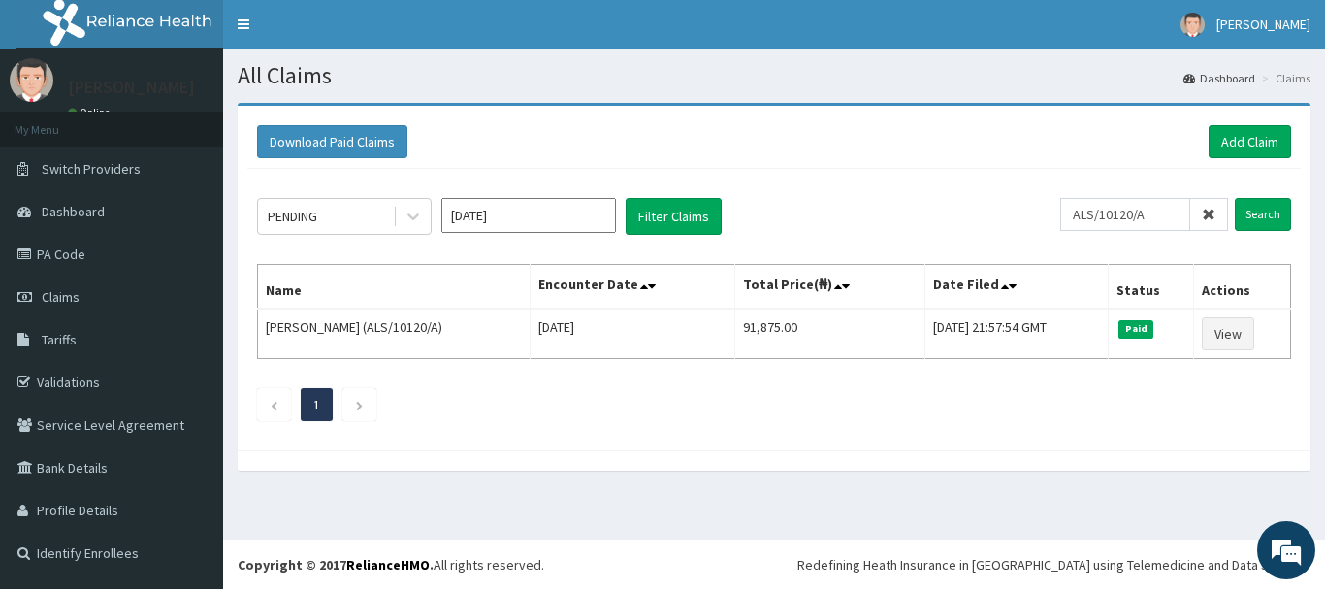
click at [1209, 214] on icon at bounding box center [1209, 215] width 14 height 14
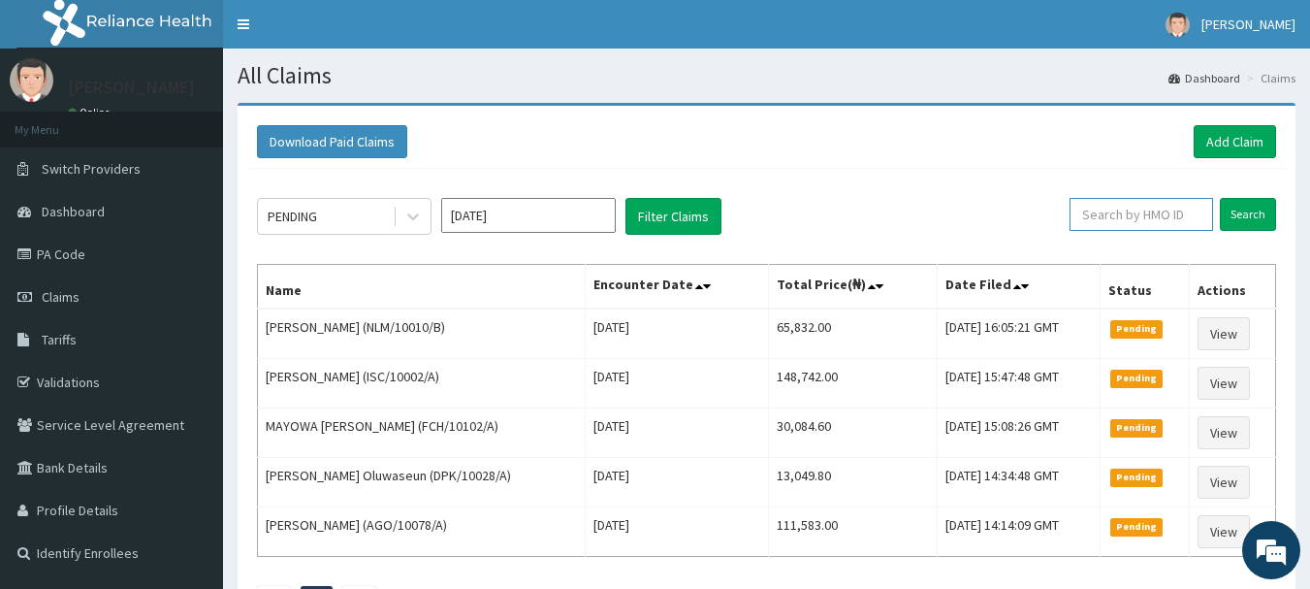
click at [1209, 214] on input "text" at bounding box center [1142, 214] width 144 height 33
paste input "AGO/10123/A"
type input "AGO/10123/A"
click at [1258, 214] on input "Search" at bounding box center [1248, 214] width 56 height 33
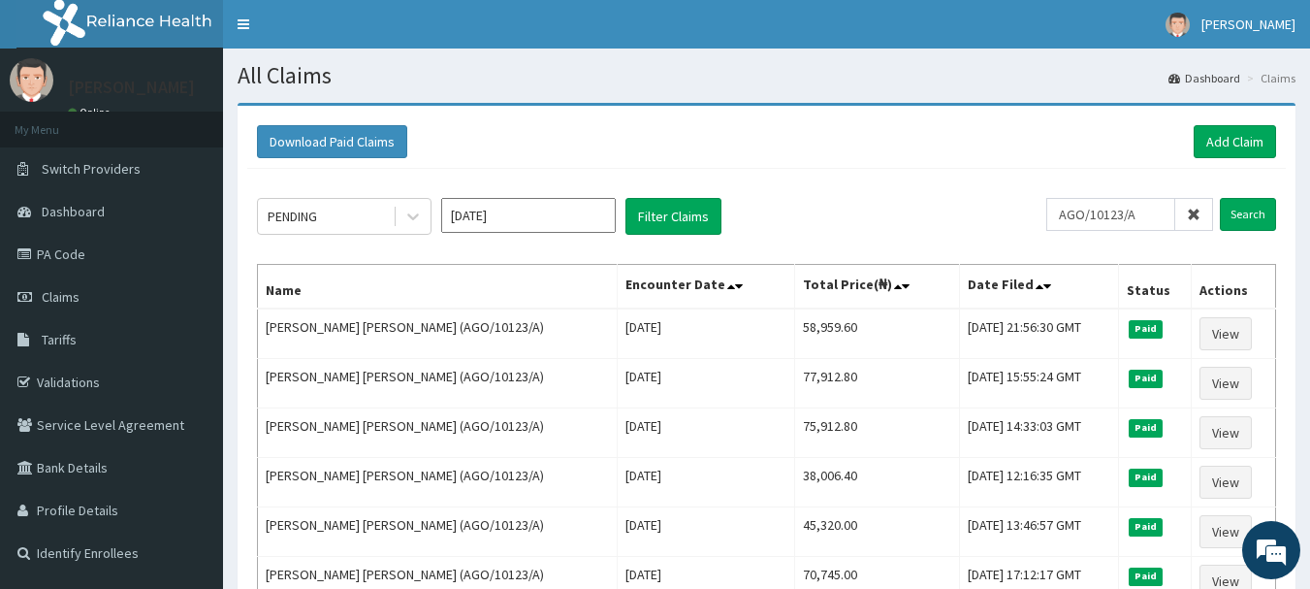
click at [1196, 211] on icon at bounding box center [1194, 215] width 14 height 14
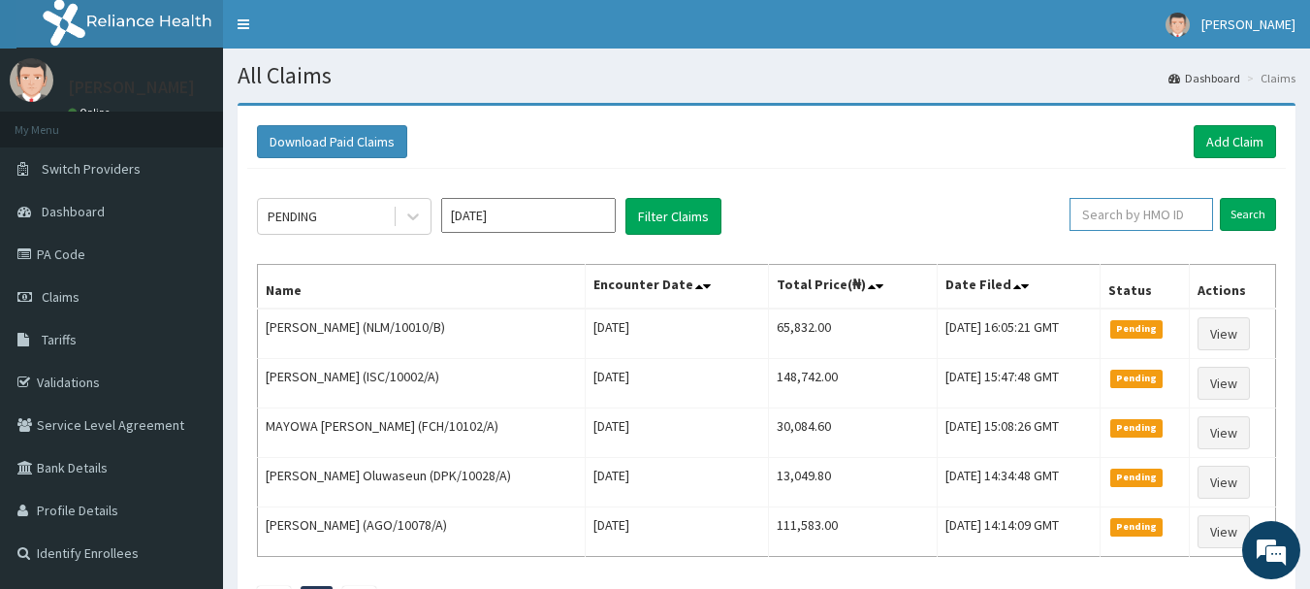
click at [1196, 211] on input "text" at bounding box center [1142, 214] width 144 height 33
paste input "AET/10180/A"
type input "AET/10180/A"
click at [1256, 215] on input "Search" at bounding box center [1248, 214] width 56 height 33
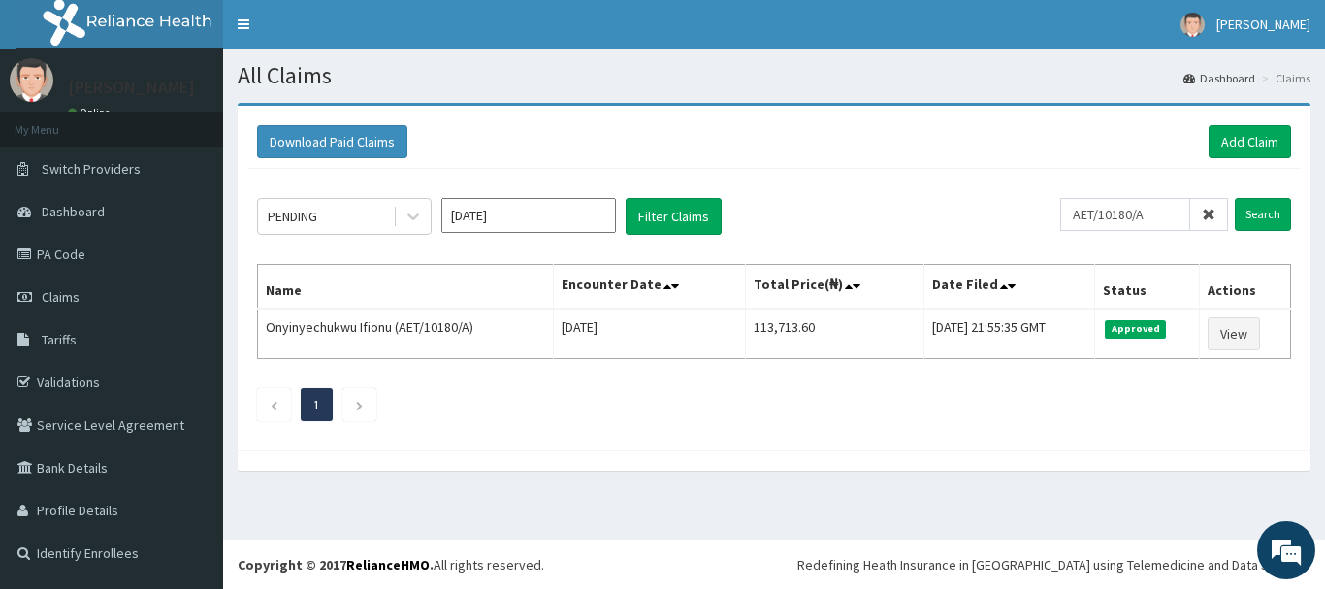
click at [1207, 214] on icon at bounding box center [1209, 215] width 14 height 14
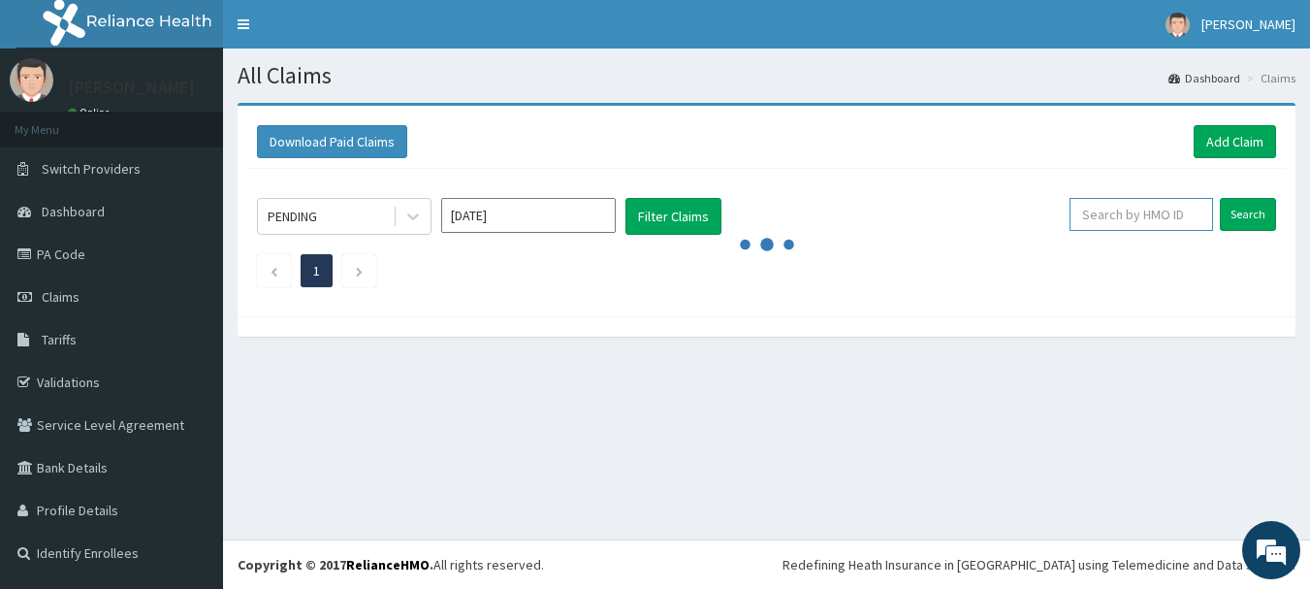
click at [1207, 214] on input "text" at bounding box center [1142, 214] width 144 height 33
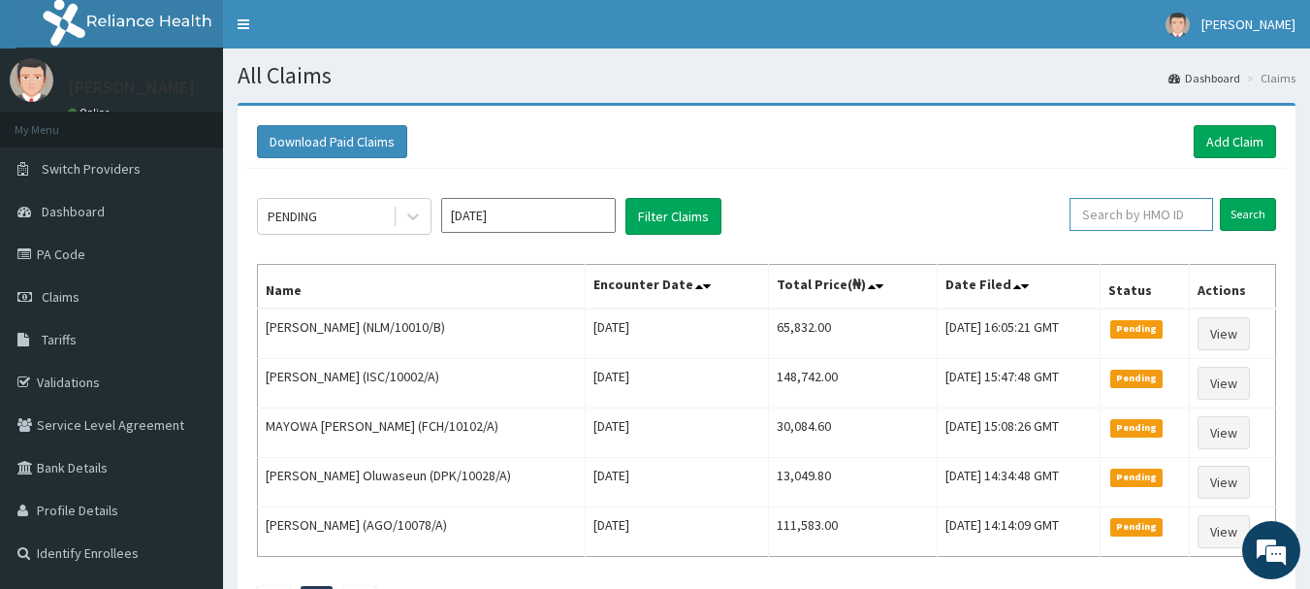
paste input "REL/10839/B"
type input "REL/10839/B"
click at [1249, 207] on input "Search" at bounding box center [1248, 214] width 56 height 33
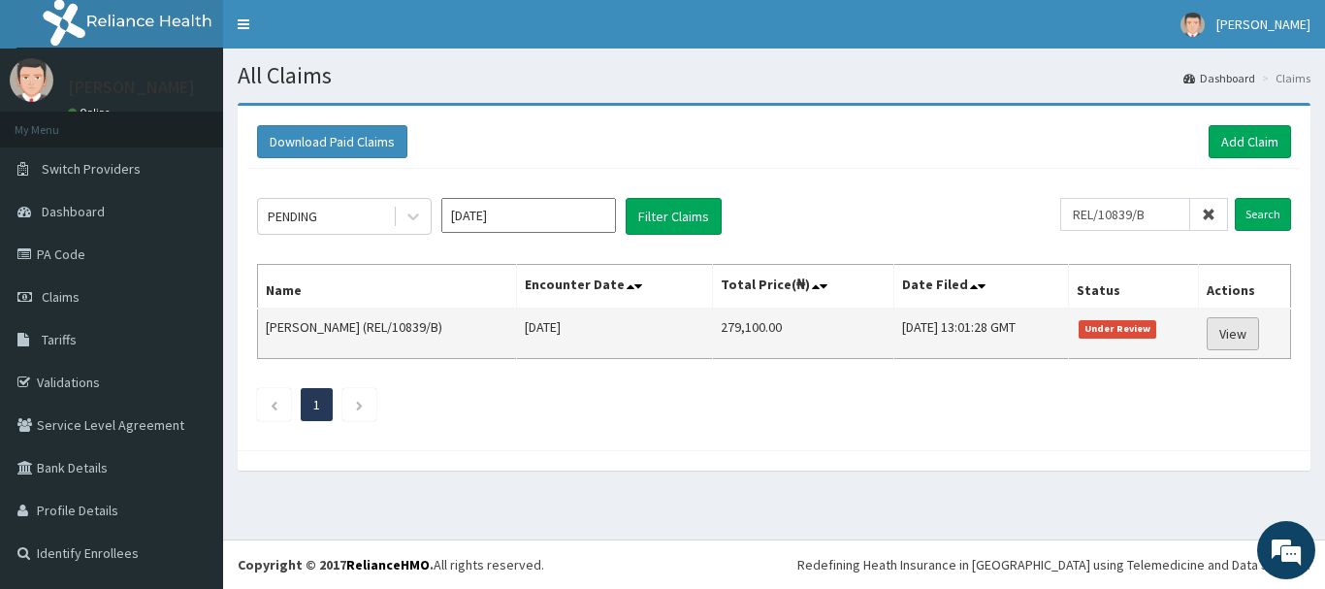
click at [1235, 318] on link "View" at bounding box center [1233, 333] width 52 height 33
